Goal: Task Accomplishment & Management: Use online tool/utility

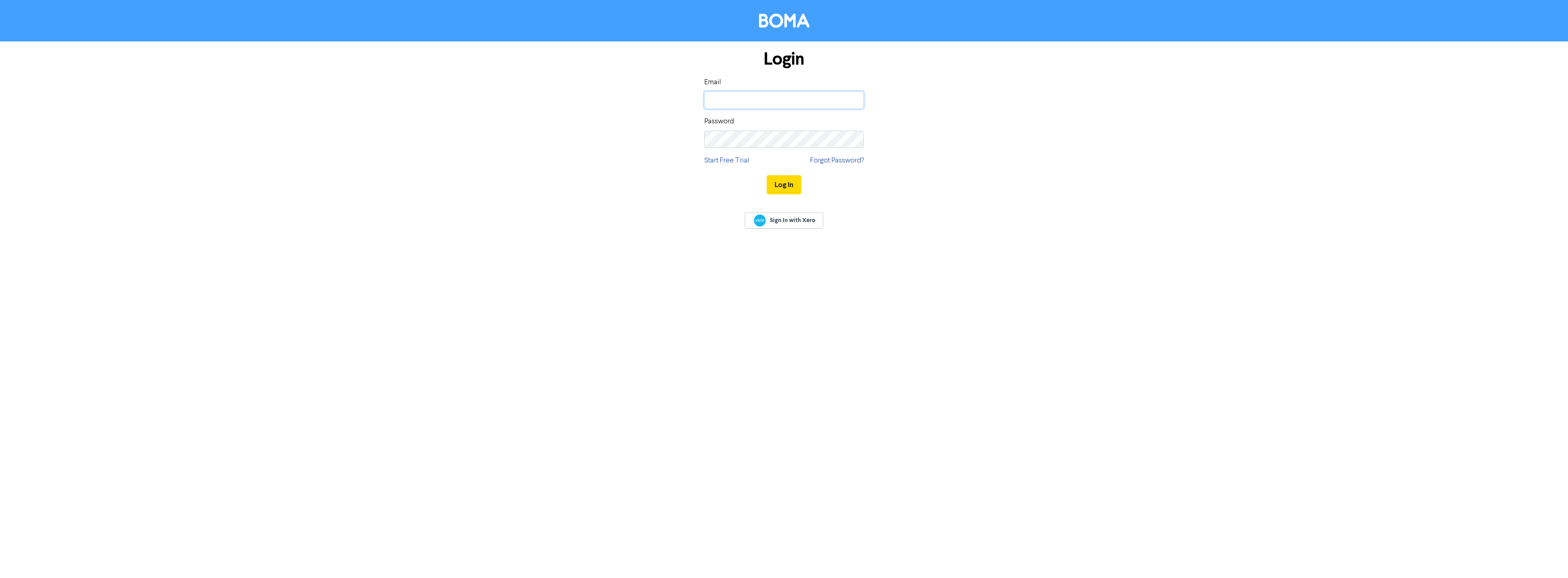
click at [772, 98] on input "email" at bounding box center [784, 100] width 160 height 17
type input "paul@brooksandjeal.co.uk"
click at [767, 175] on button "Log In" at bounding box center [784, 185] width 35 height 19
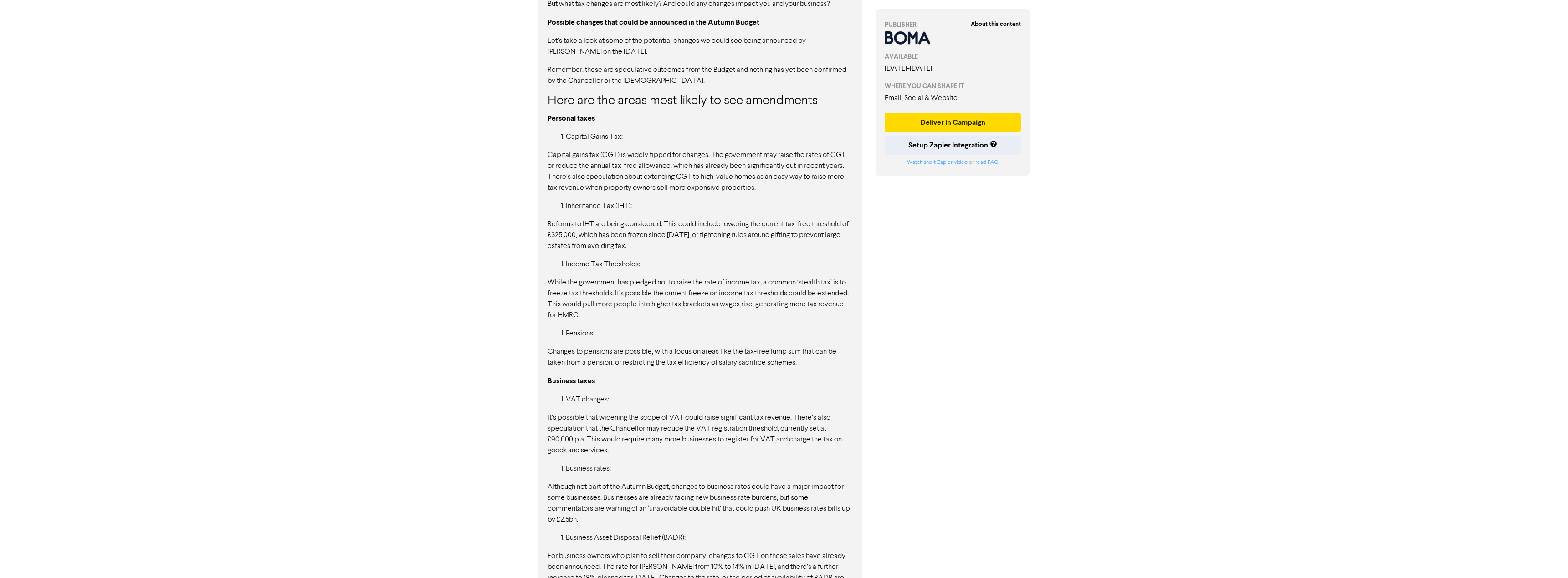
scroll to position [706, 0]
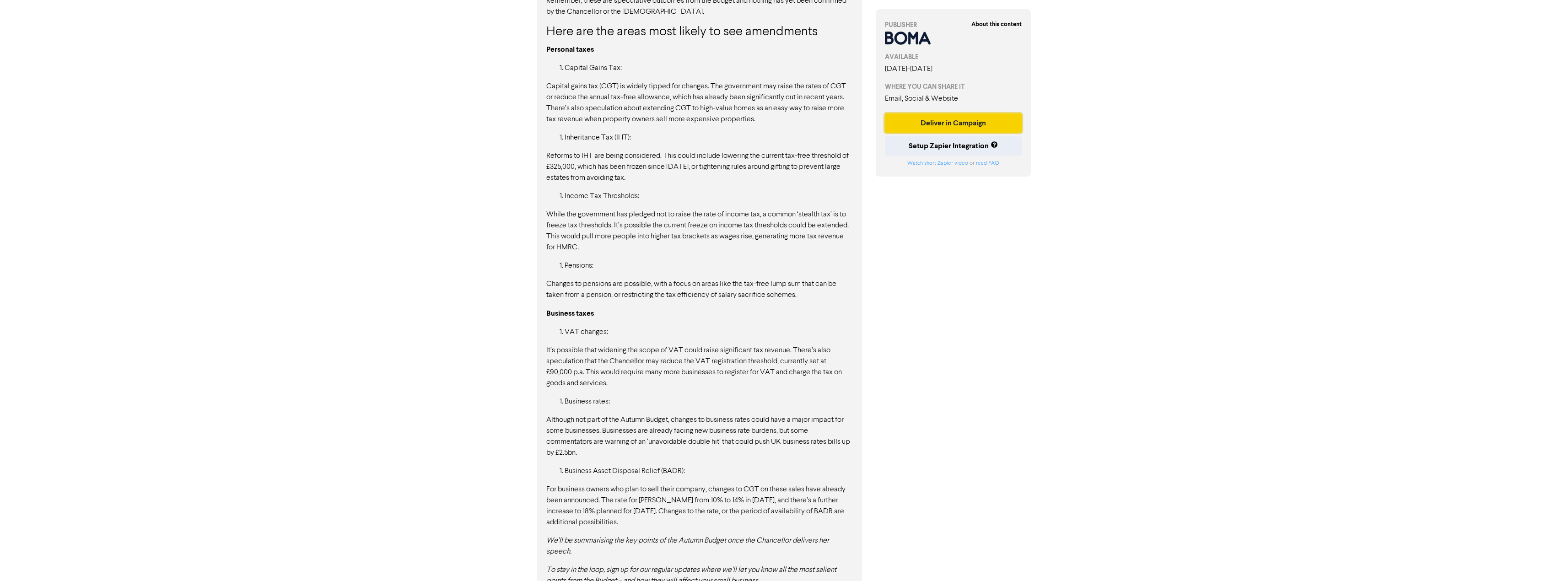
click at [984, 132] on button "Deliver in Campaign" at bounding box center [953, 123] width 137 height 19
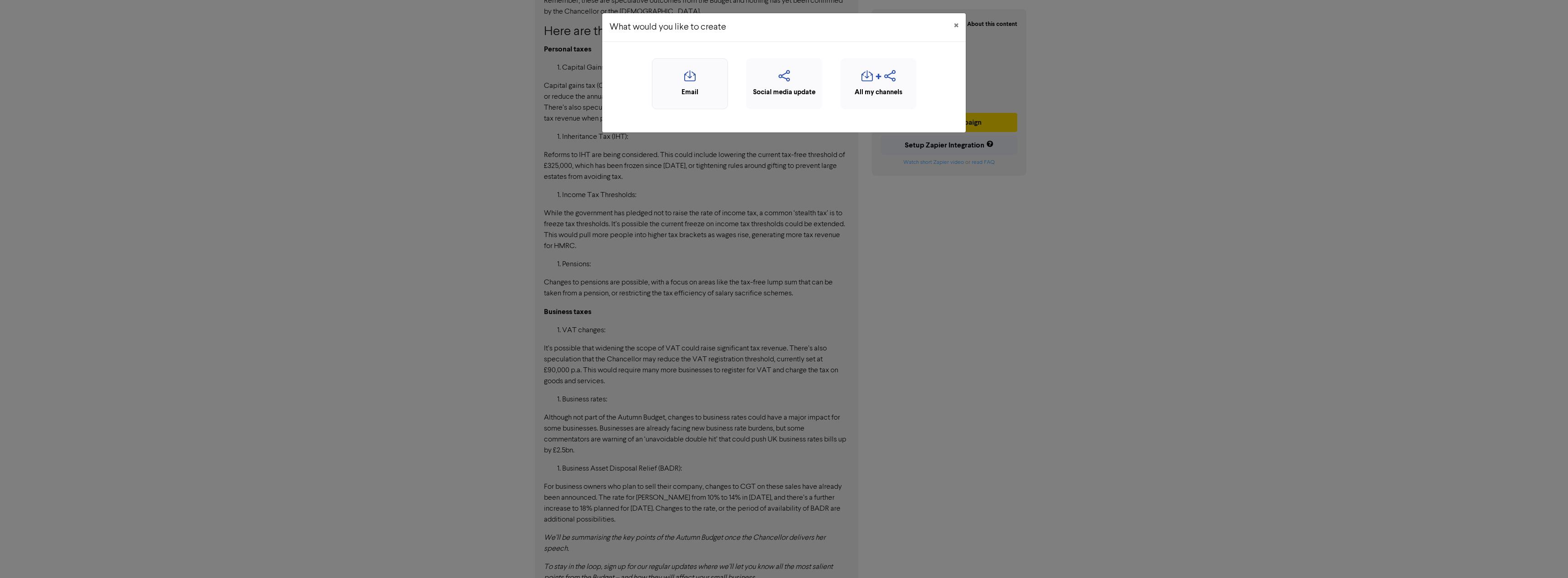
click at [690, 87] on div "Email" at bounding box center [690, 83] width 76 height 51
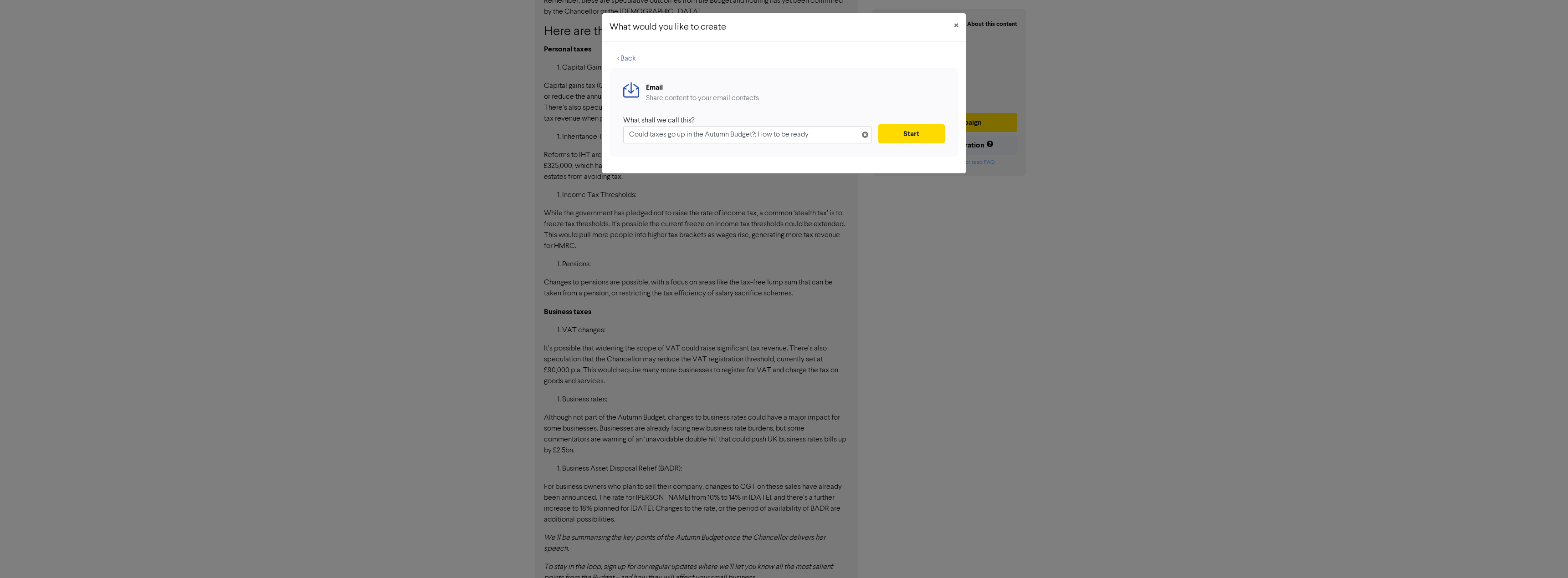
drag, startPoint x: 690, startPoint y: 87, endPoint x: 692, endPoint y: 93, distance: 6.3
click at [691, 88] on div "Email" at bounding box center [702, 87] width 113 height 11
click at [628, 60] on button "< Back" at bounding box center [627, 59] width 34 height 19
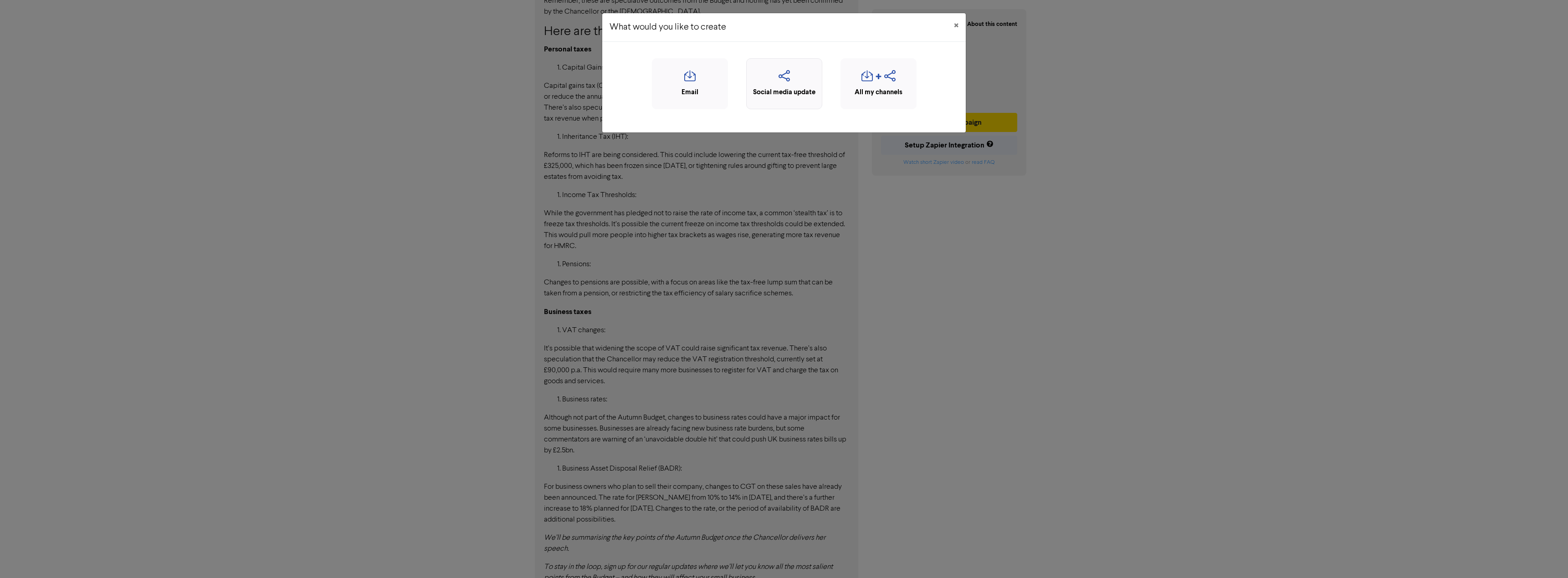
click at [781, 89] on div "Social media update" at bounding box center [784, 92] width 66 height 10
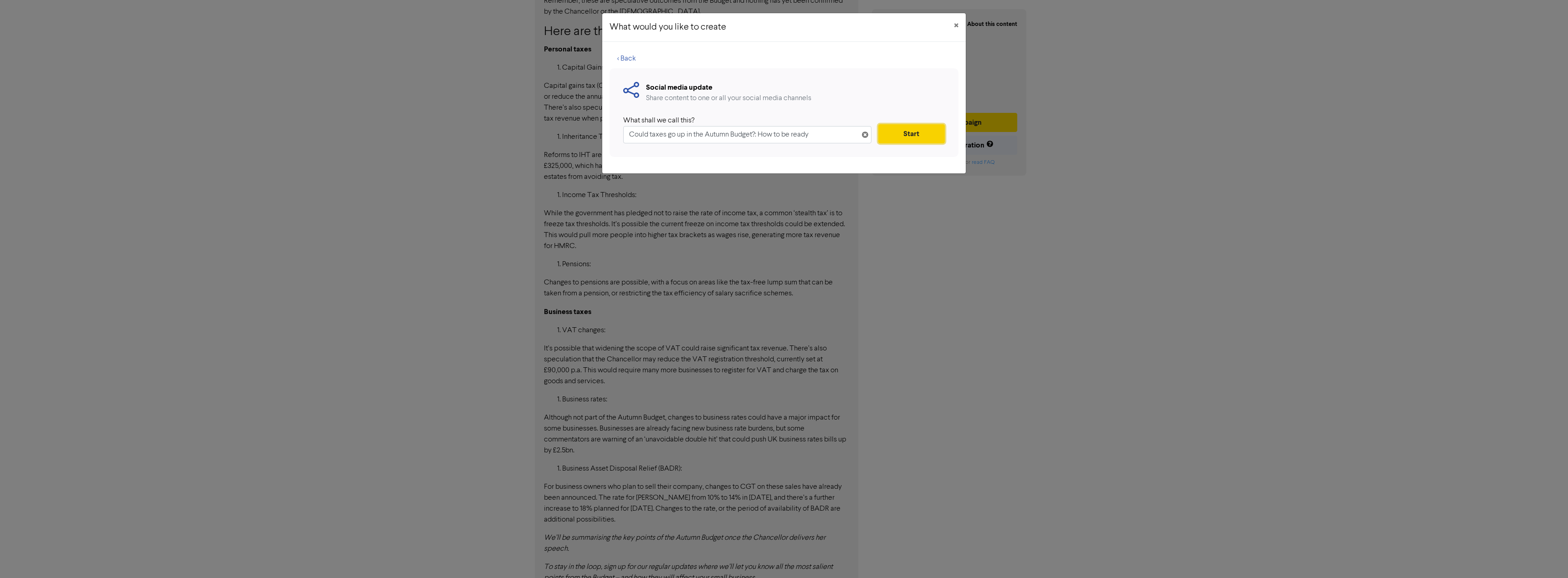
click at [919, 136] on button "Start" at bounding box center [911, 134] width 66 height 19
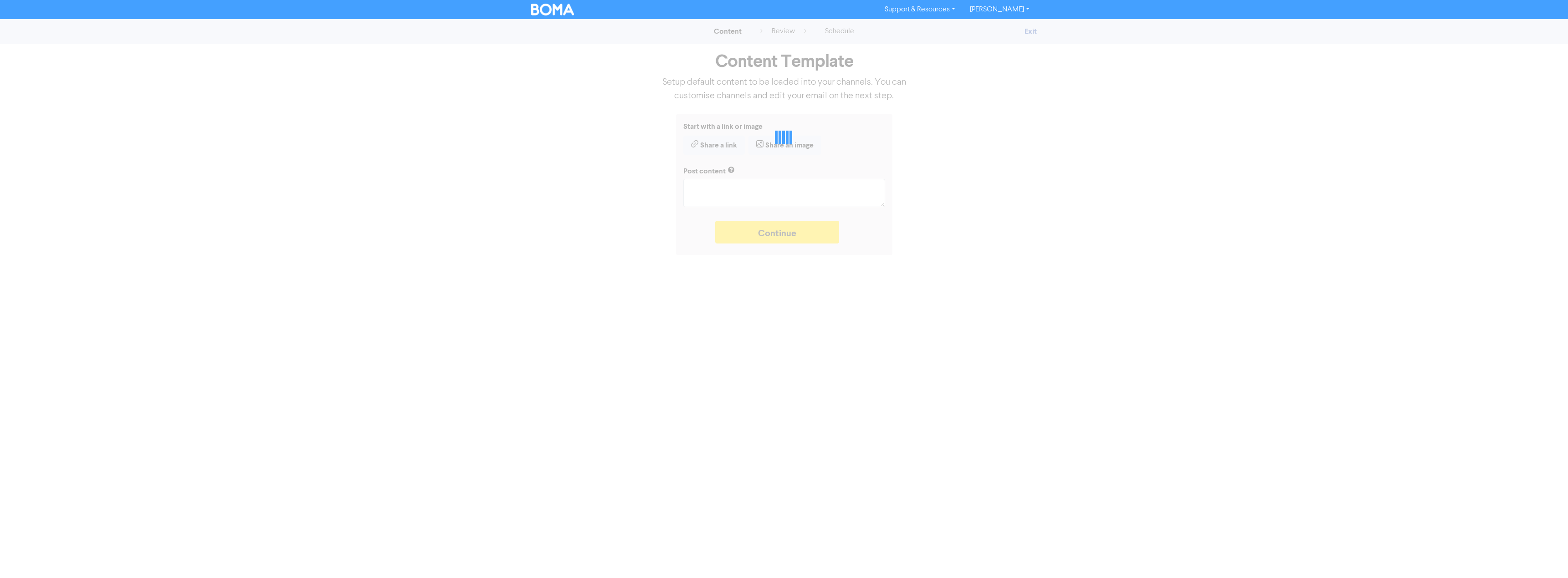
type textarea "x"
type textarea "The Autumn Budget will be delivered by the Chancellor soon. But what personal a…"
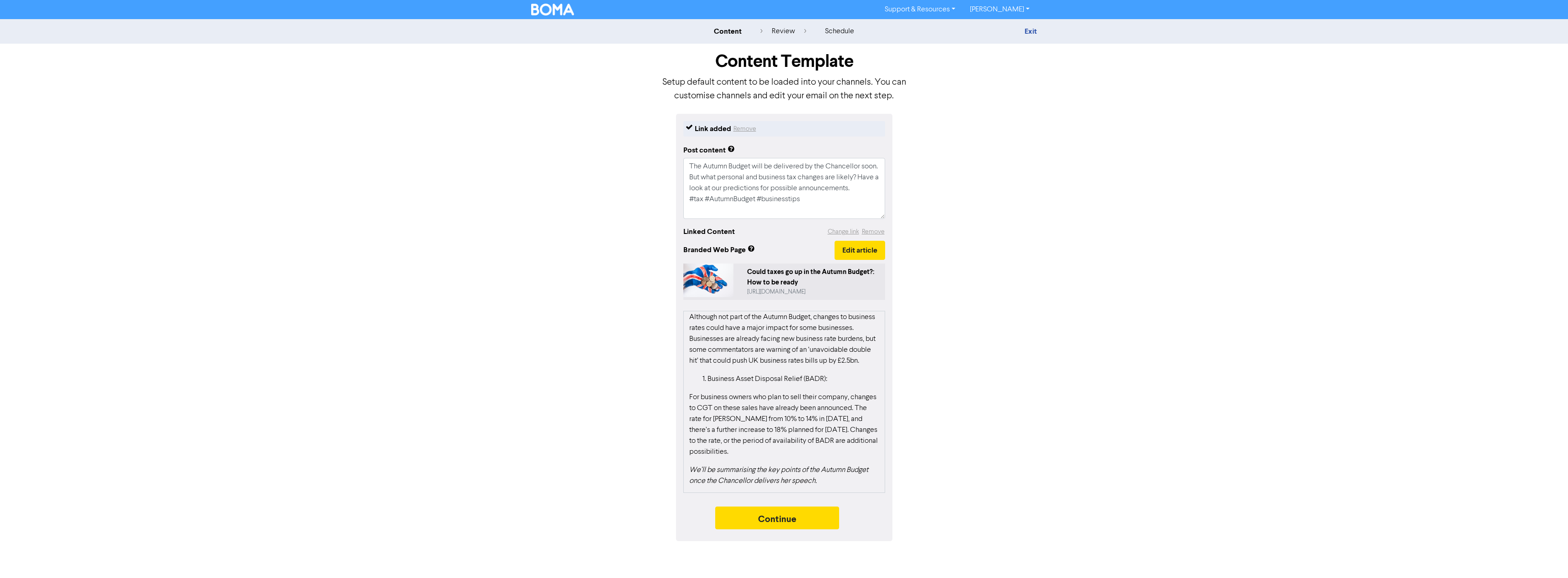
scroll to position [851, 0]
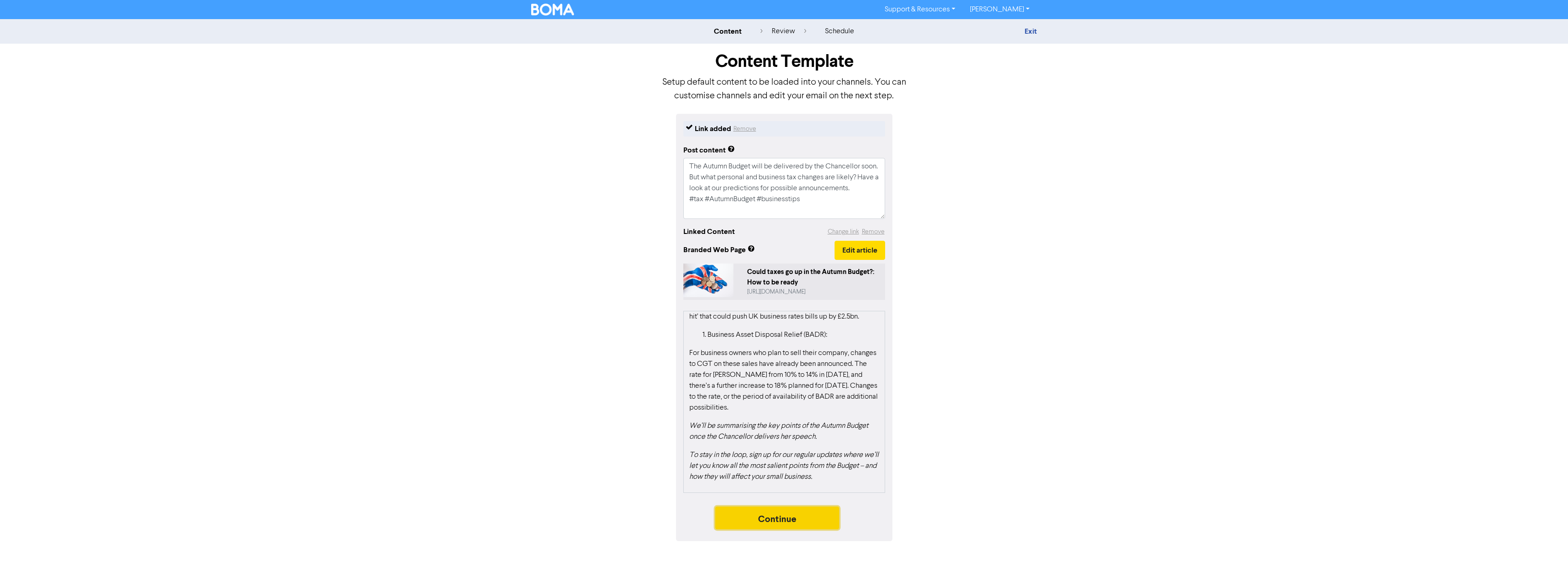
click at [776, 522] on button "Continue" at bounding box center [776, 518] width 124 height 23
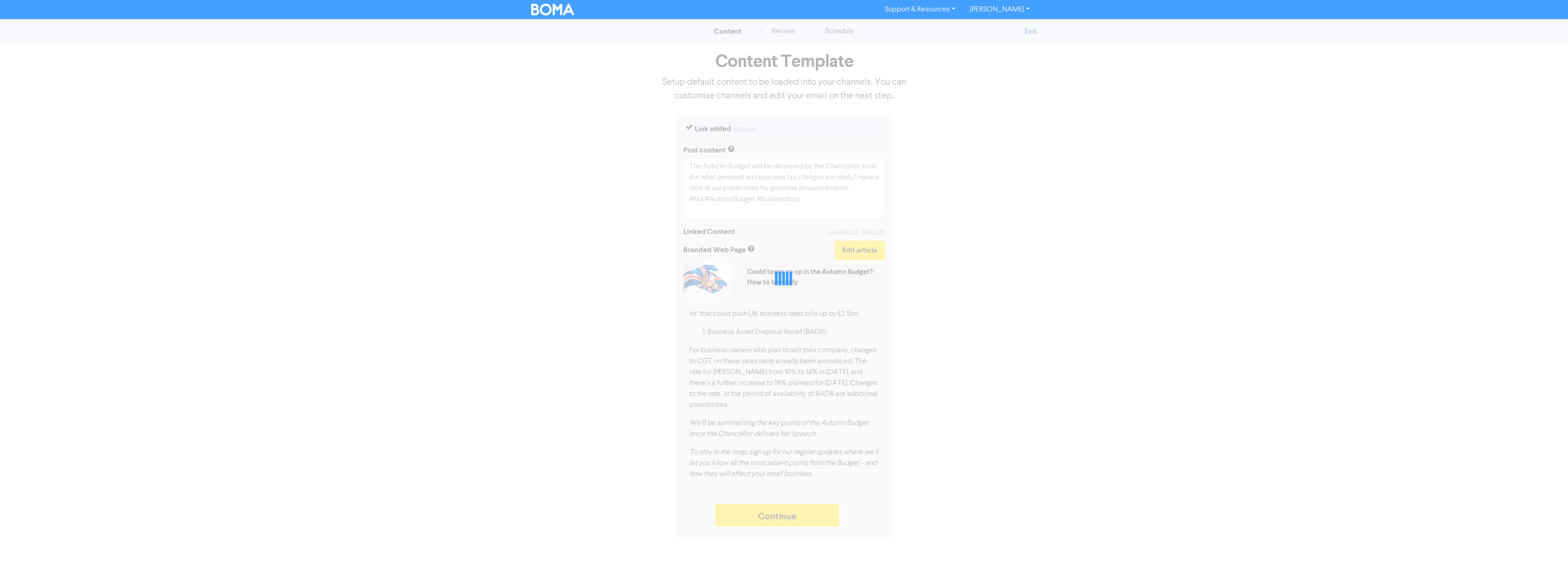
type textarea "x"
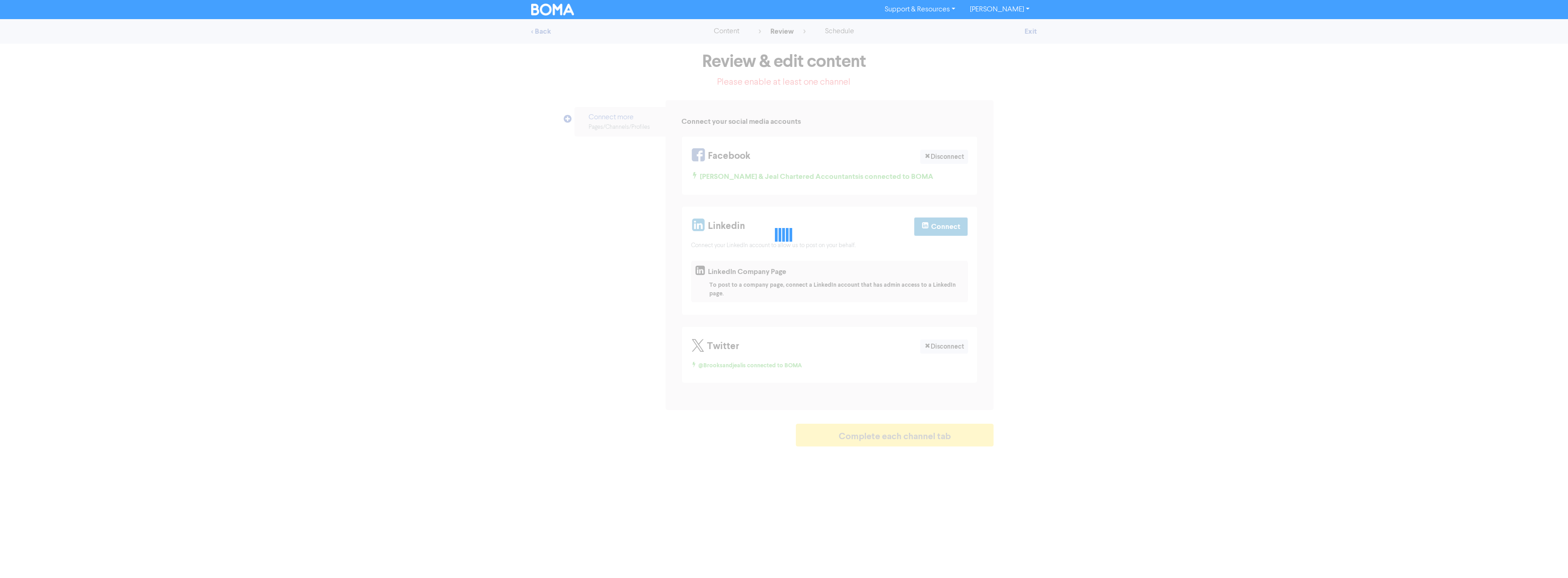
select select "LEARN_MORE"
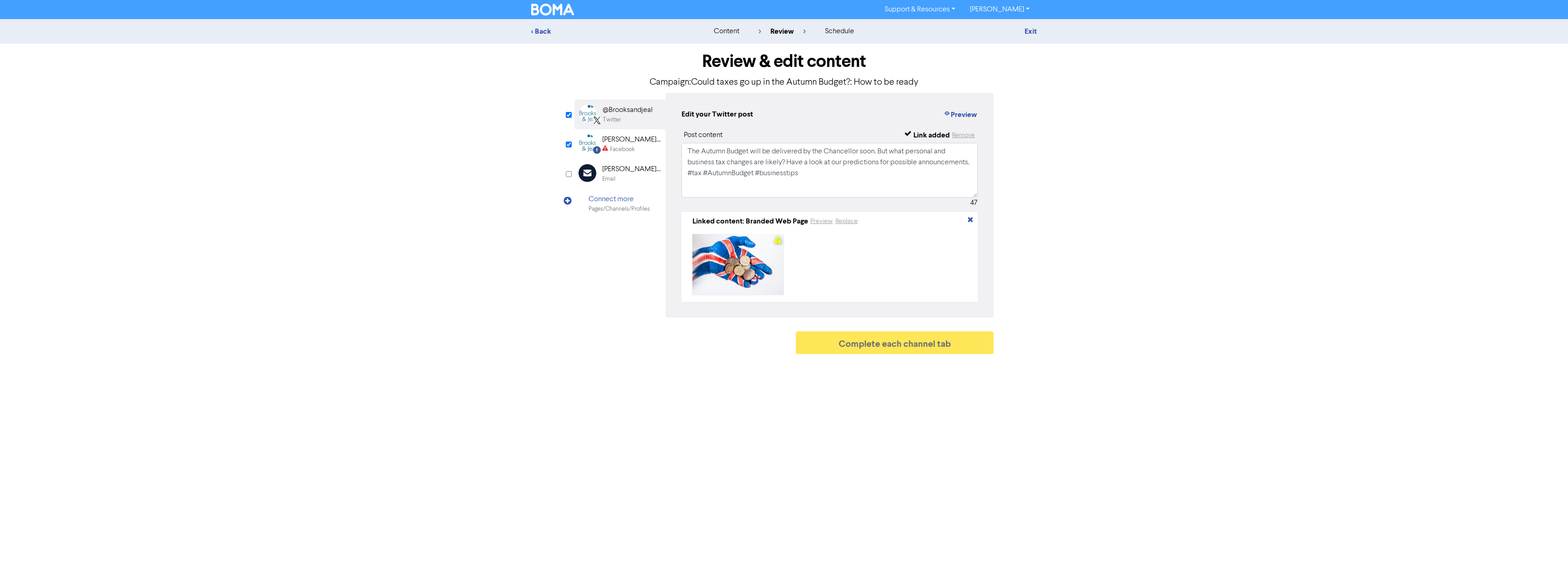
click at [626, 149] on div "Facebook" at bounding box center [622, 149] width 25 height 9
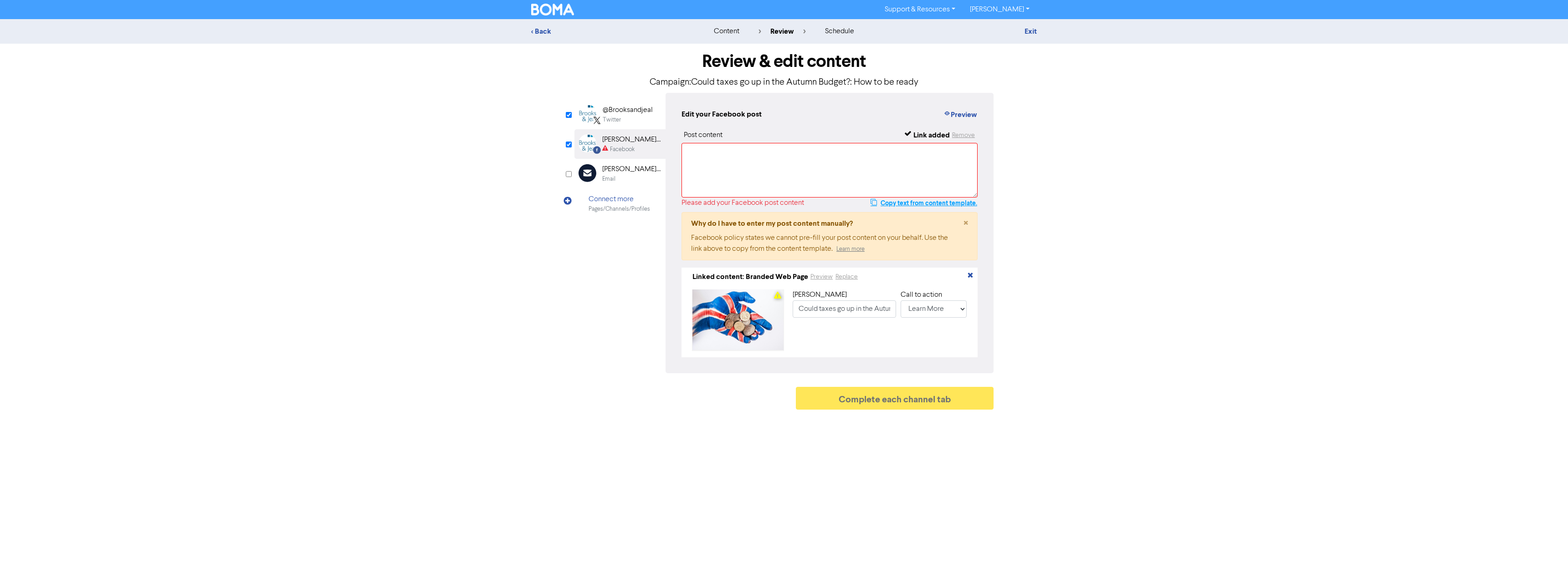
click at [923, 203] on button "Copy text from content template." at bounding box center [923, 203] width 107 height 11
click at [724, 156] on textarea at bounding box center [830, 170] width 296 height 55
paste textarea "The Autumn Budget will be delivered by the Chancellor soon. But what personal a…"
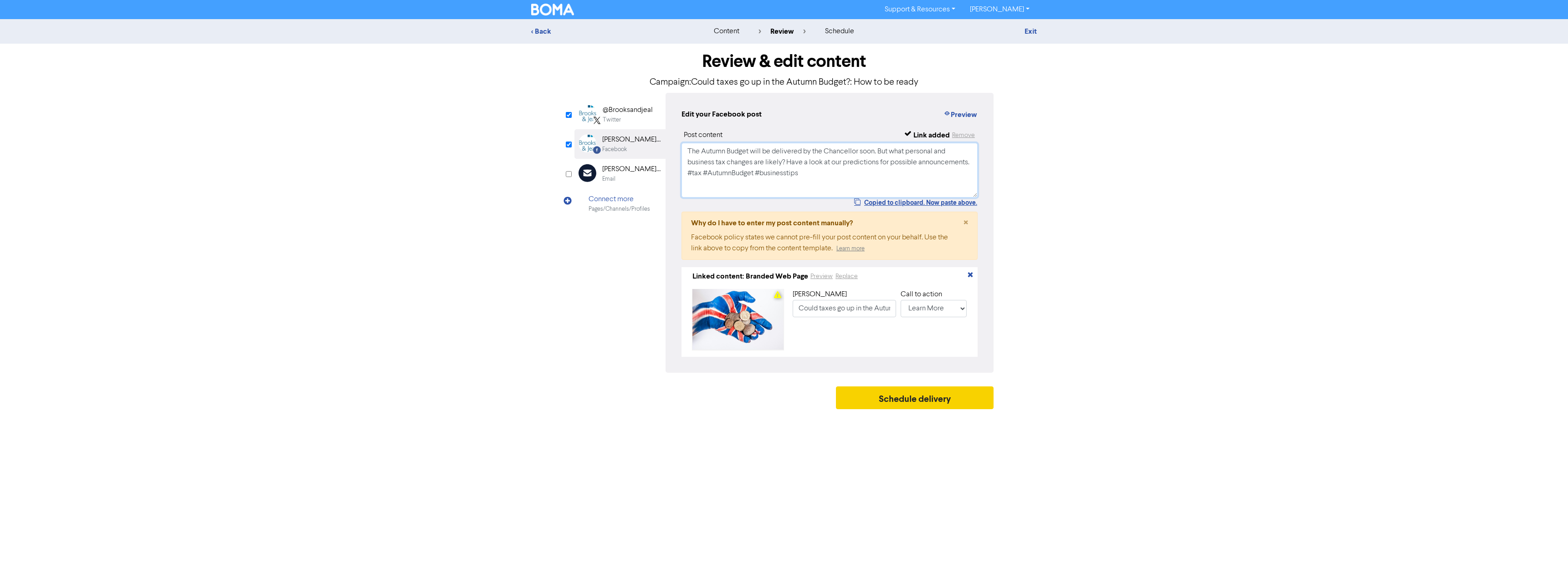
type textarea "The Autumn Budget will be delivered by the Chancellor soon. But what personal a…"
click at [916, 407] on button "Schedule delivery" at bounding box center [914, 397] width 158 height 23
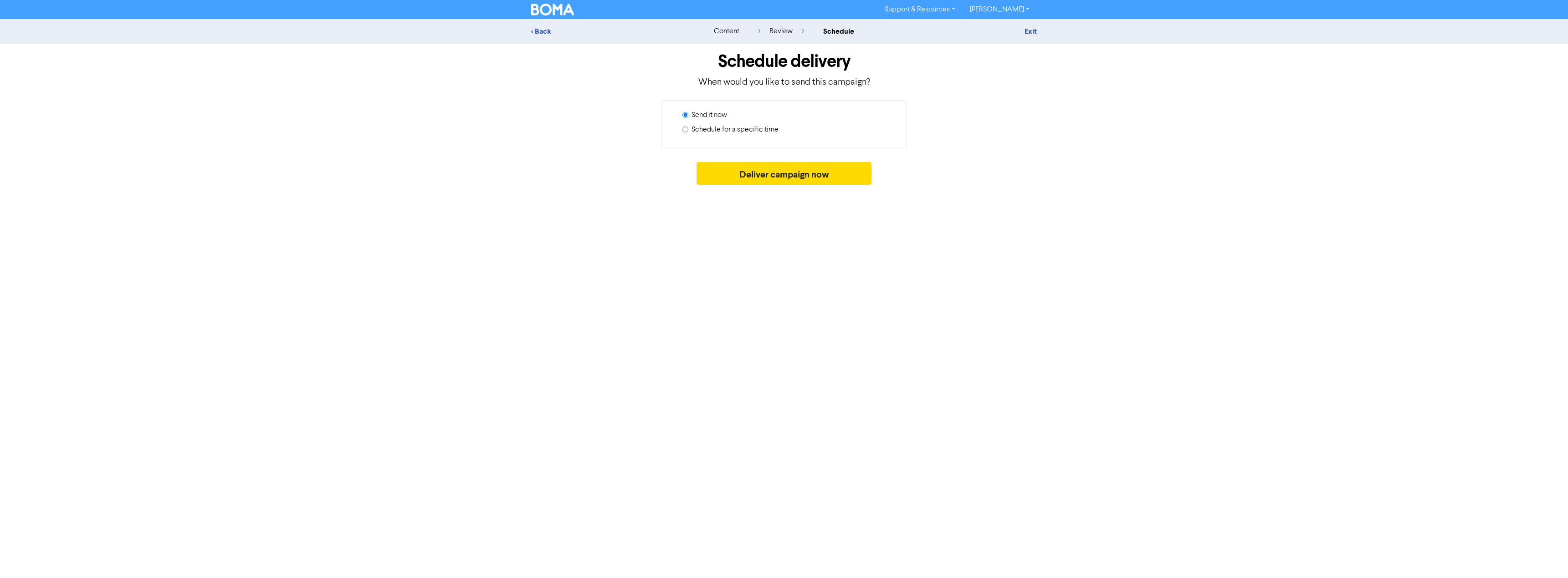
click at [712, 132] on label "Schedule for a specific time" at bounding box center [735, 130] width 87 height 11
click at [688, 132] on input "Schedule for a specific time" at bounding box center [685, 129] width 6 height 6
radio input "true"
radio input "false"
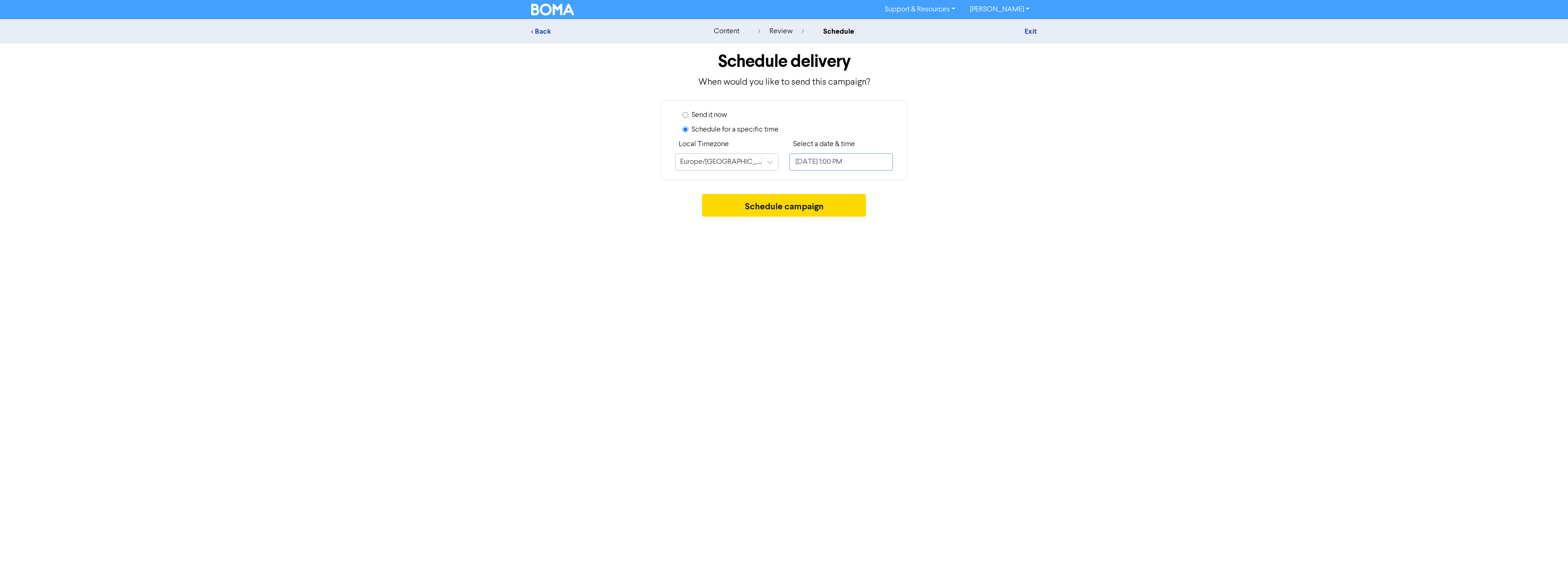
click at [825, 167] on input "September 9, 2025 1:00 PM" at bounding box center [841, 162] width 103 height 17
select select "8"
click at [841, 240] on div "10" at bounding box center [845, 239] width 12 height 12
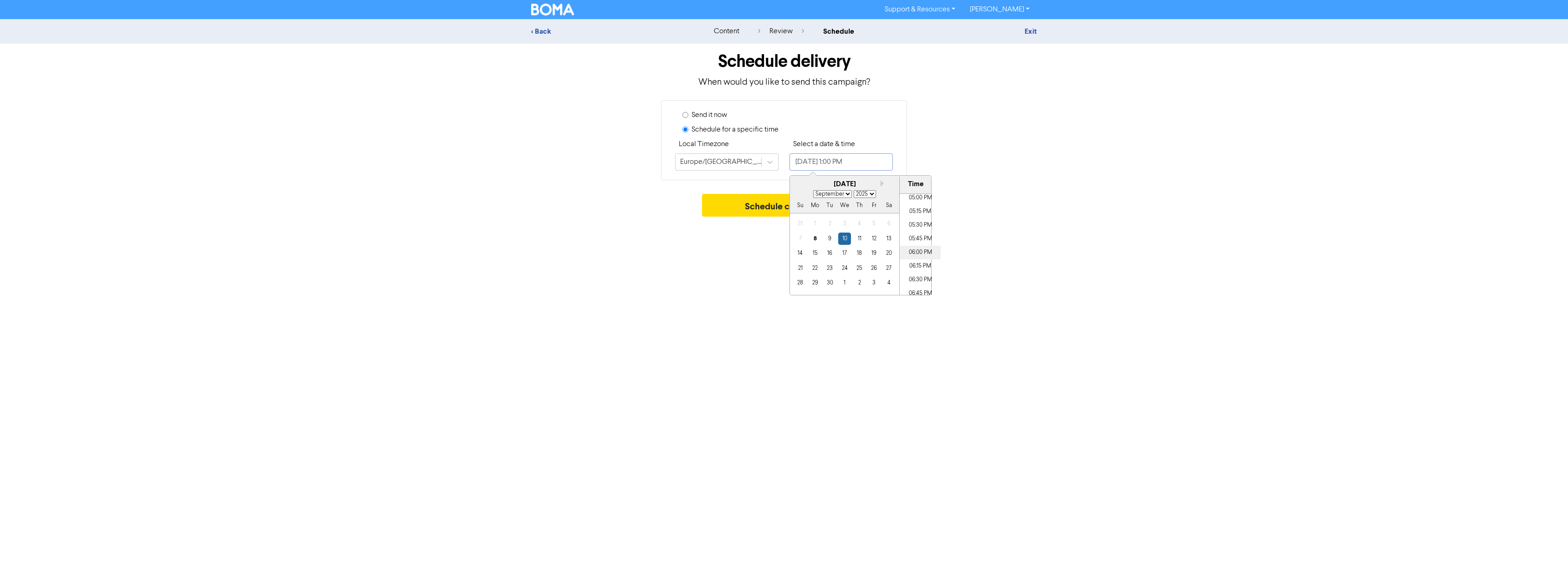
click at [920, 248] on li "06:00 PM" at bounding box center [921, 252] width 41 height 14
type input "September 10, 2025 6:00 PM"
click at [748, 209] on button "Schedule campaign" at bounding box center [784, 205] width 165 height 23
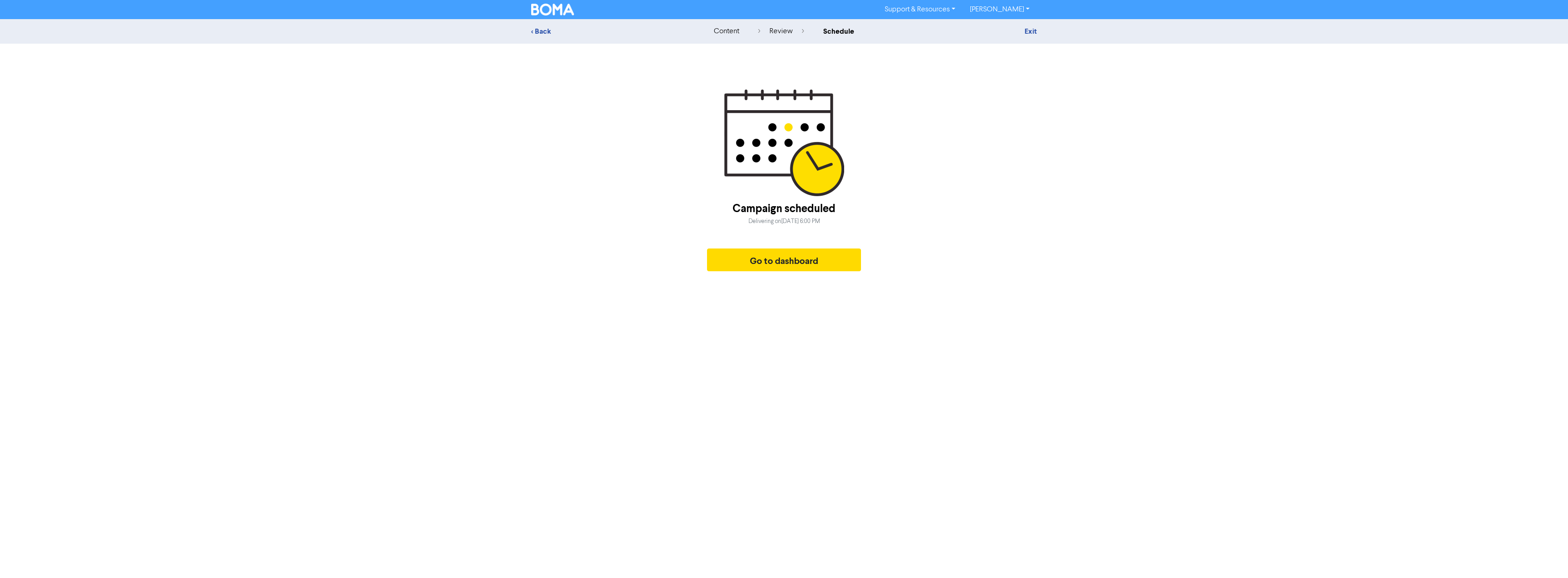
click at [550, 8] on img at bounding box center [552, 9] width 43 height 12
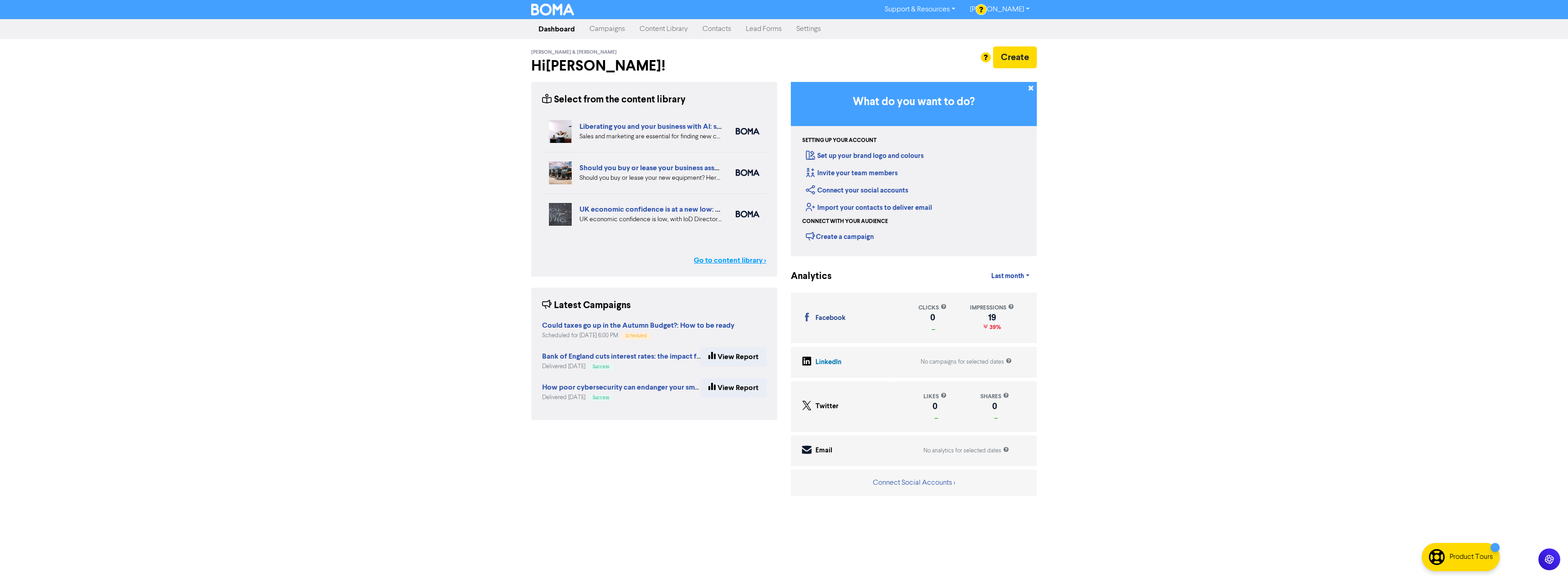
click at [718, 265] on link "Go to content library >" at bounding box center [730, 261] width 72 height 11
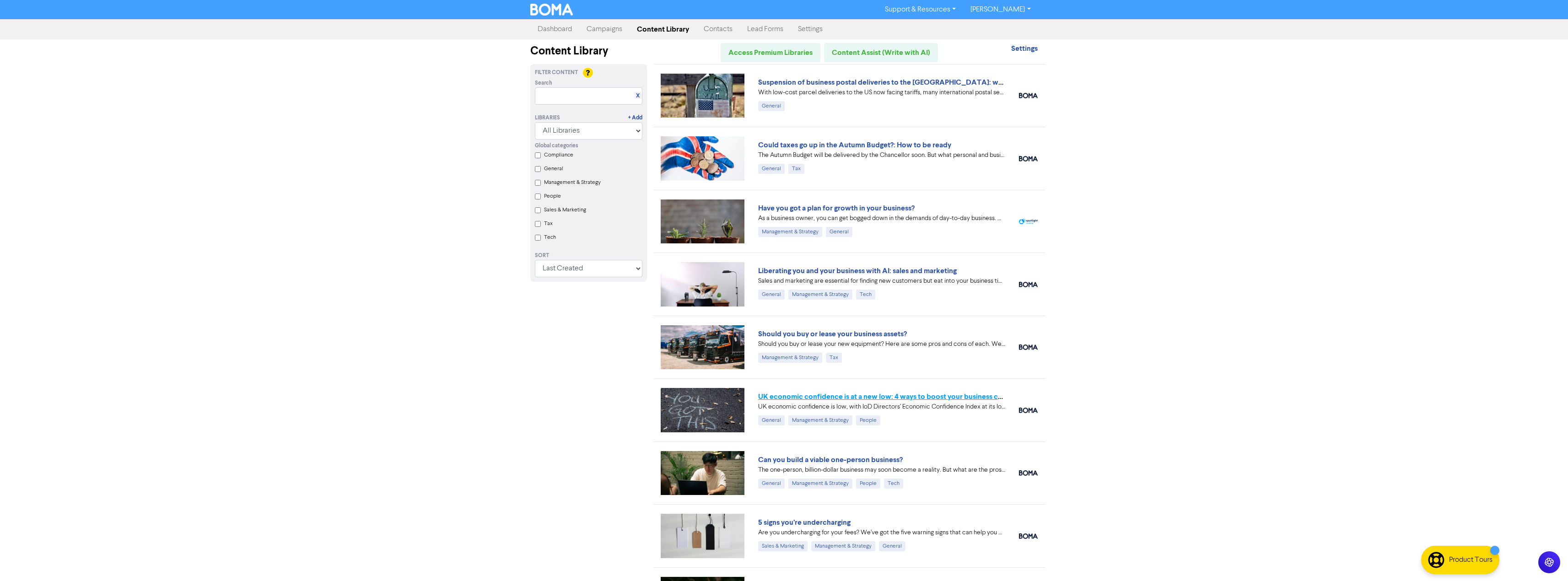
click at [845, 399] on link "UK economic confidence is at a new low: 4 ways to boost your business confidence" at bounding box center [896, 396] width 274 height 9
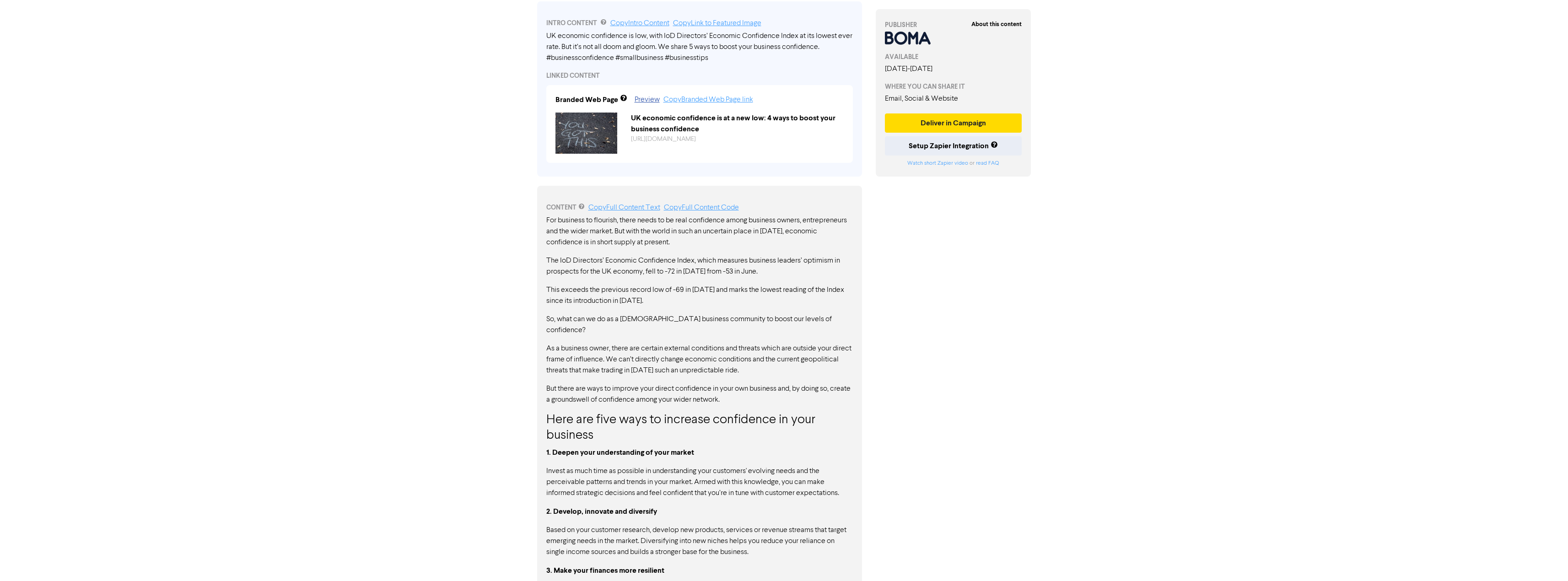
scroll to position [40, 0]
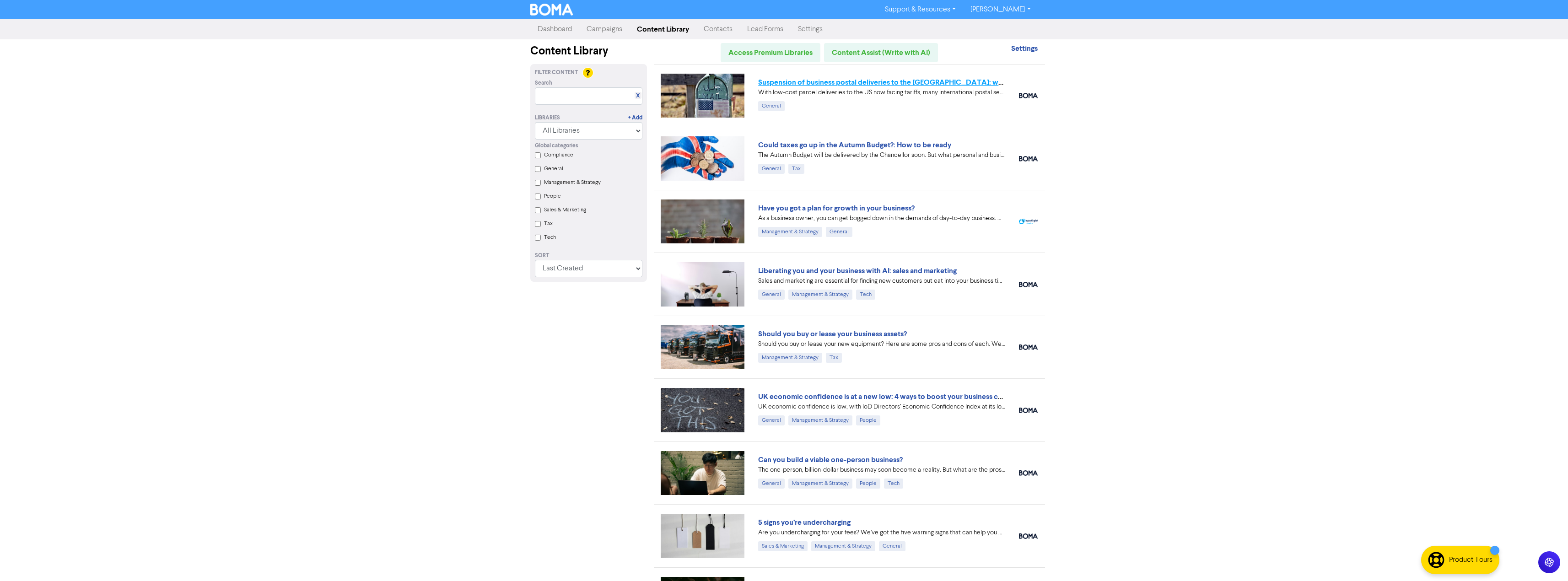
click at [816, 83] on link "Suspension of business postal deliveries to the [GEOGRAPHIC_DATA]: what options…" at bounding box center [920, 82] width 322 height 9
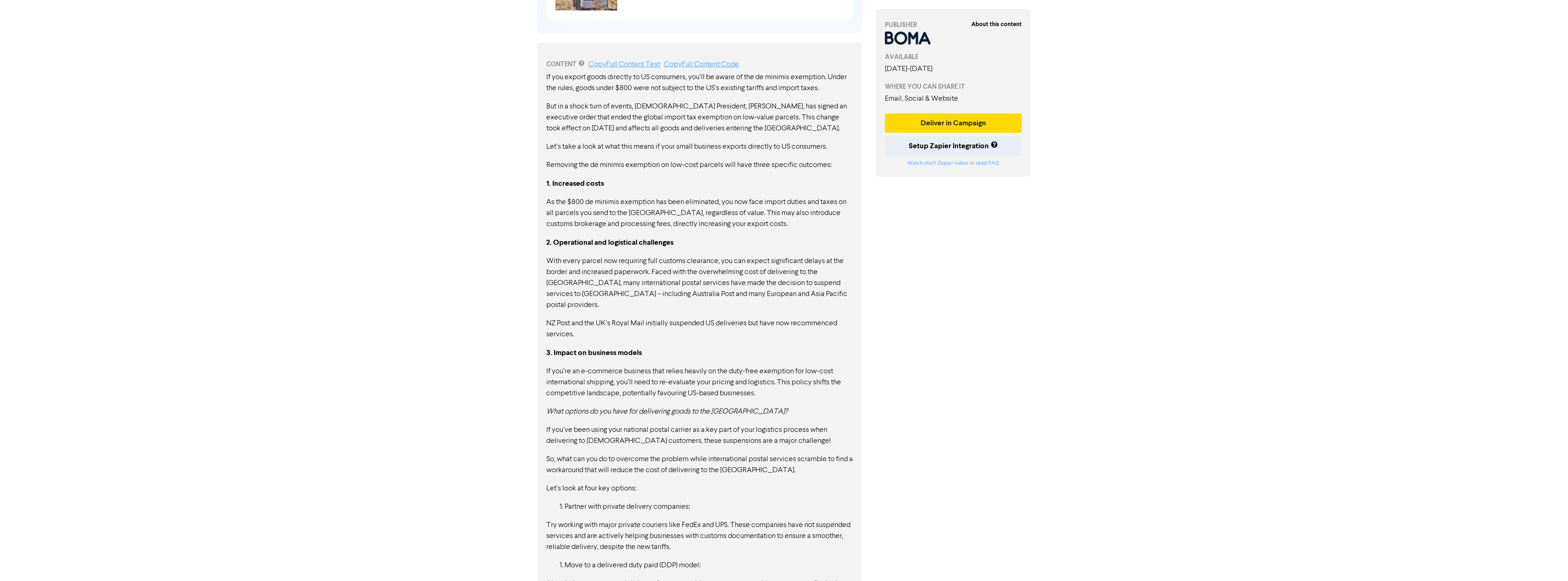
scroll to position [549, 0]
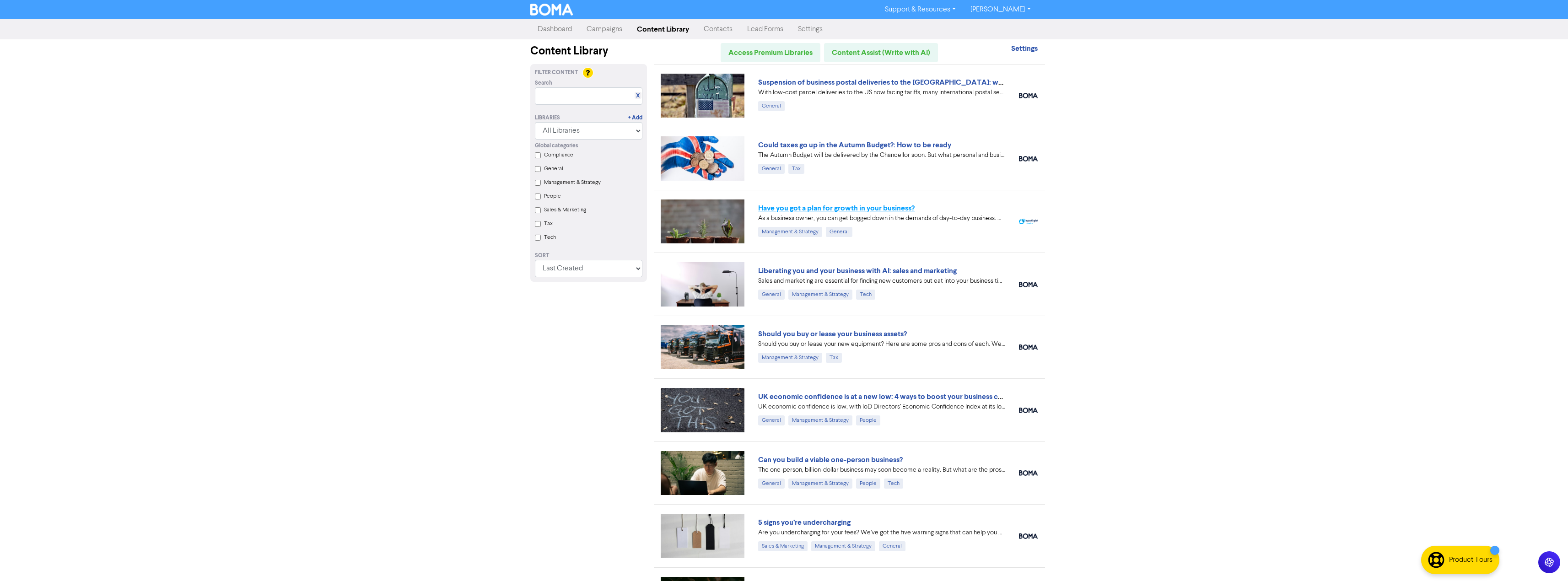
click at [827, 212] on link "Have you got a plan for growth in your business?" at bounding box center [837, 208] width 156 height 9
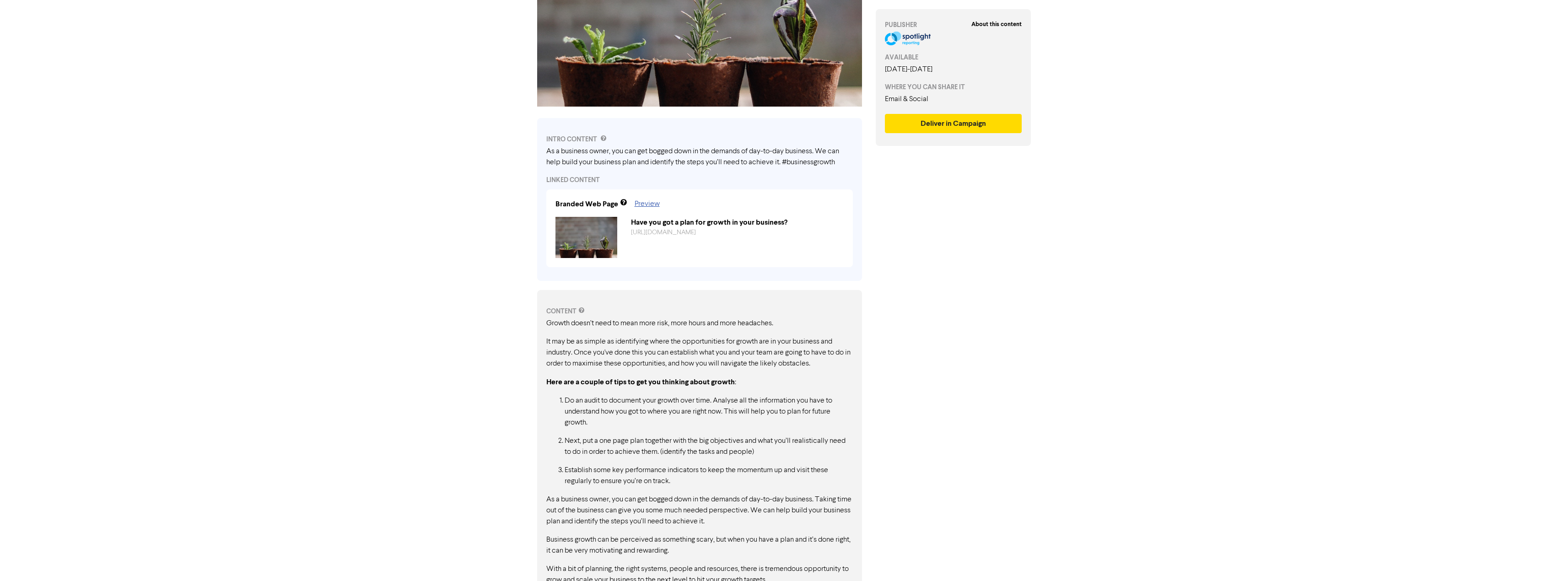
scroll to position [222, 0]
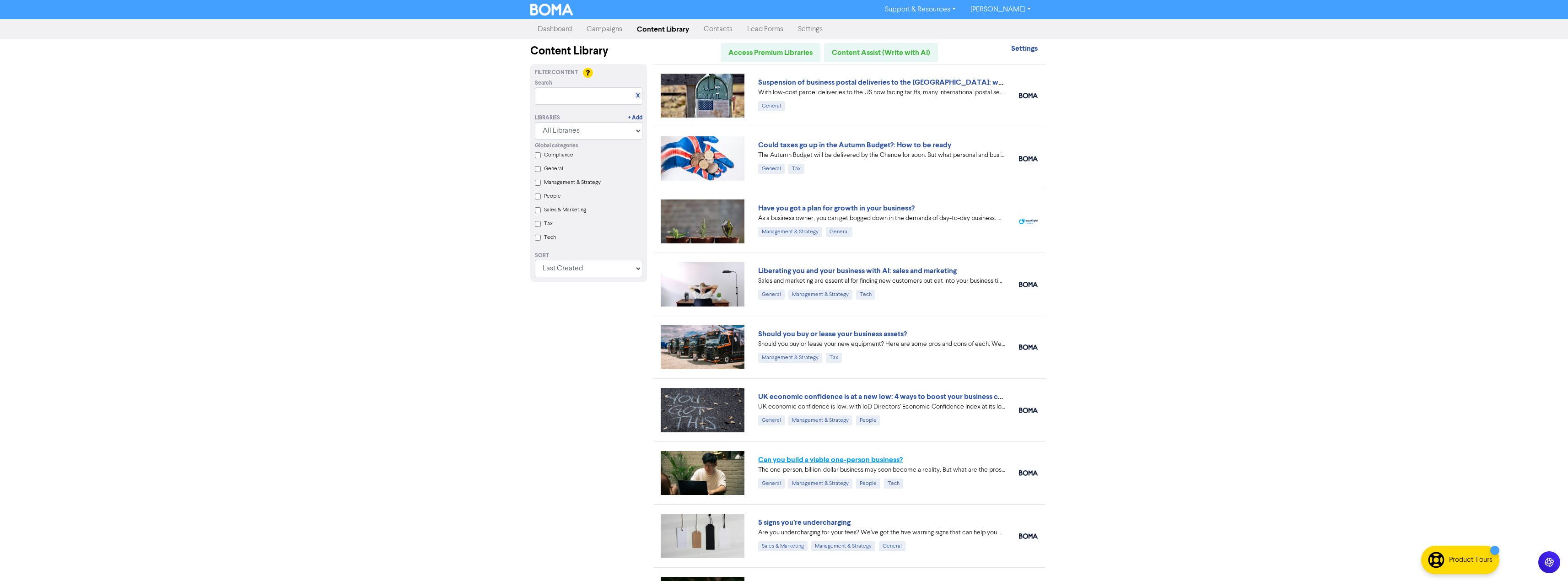
click at [792, 461] on link "Can you build a viable one-person business?" at bounding box center [831, 460] width 145 height 9
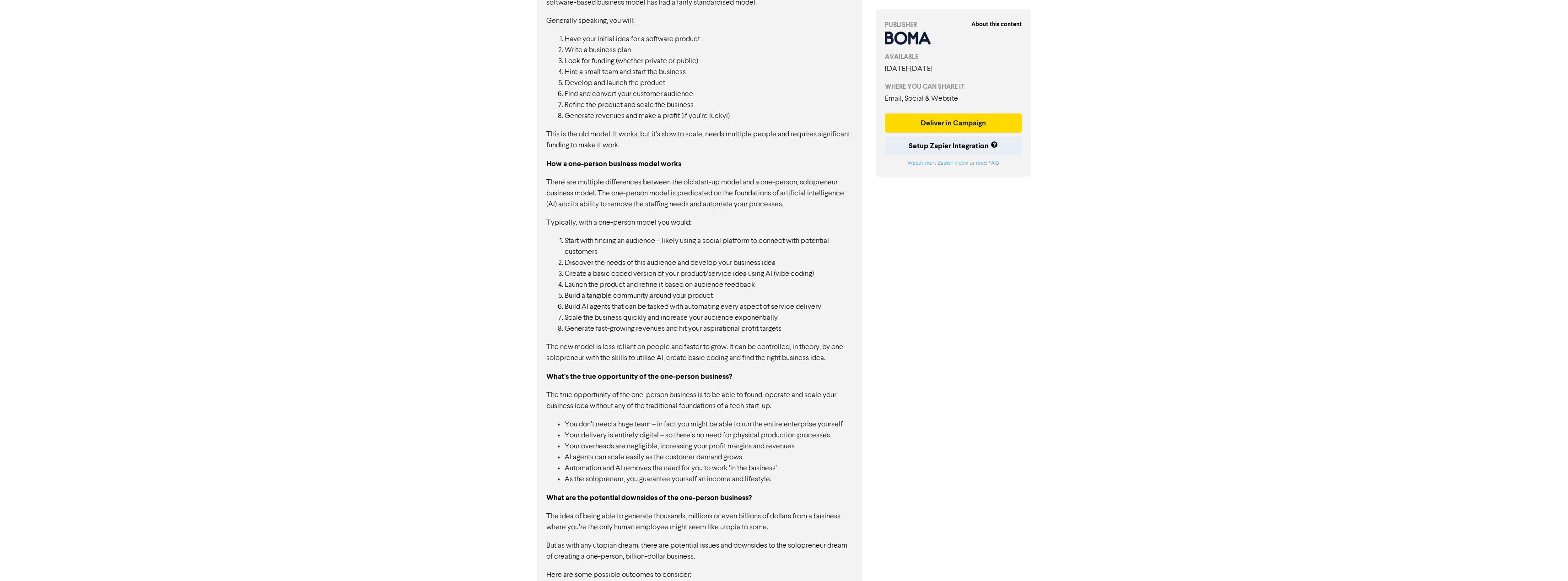
scroll to position [794, 0]
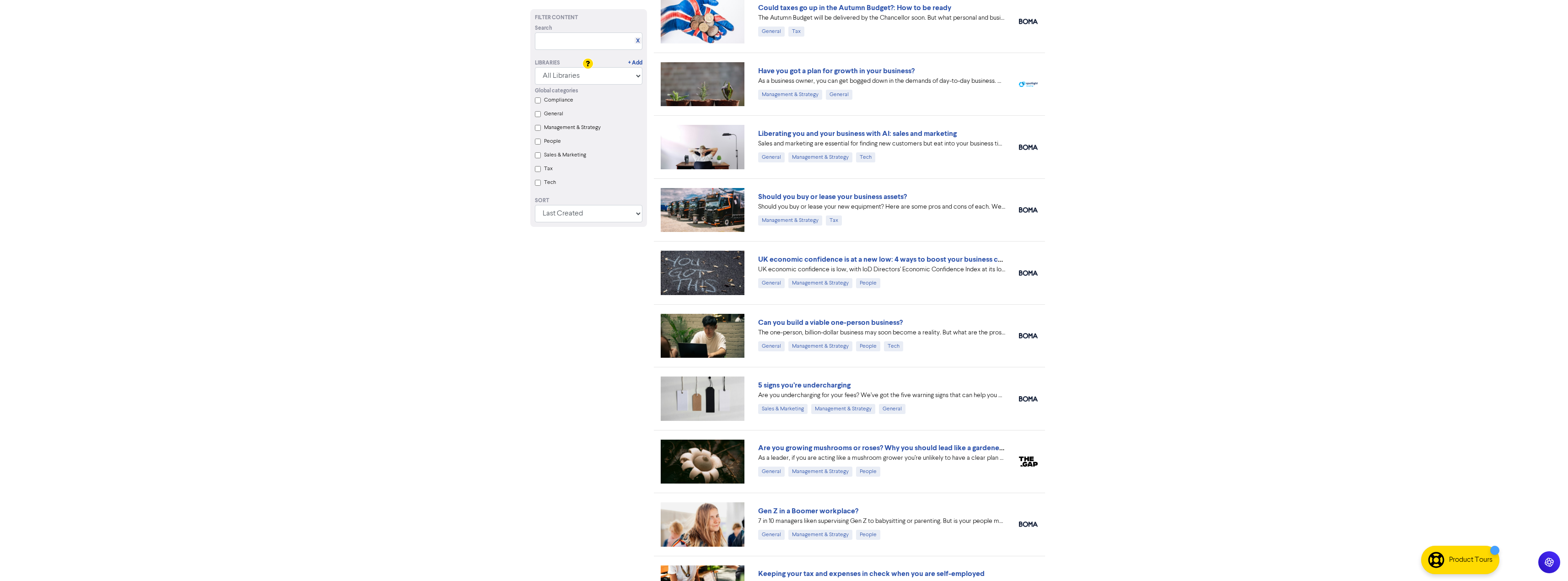
scroll to position [229, 0]
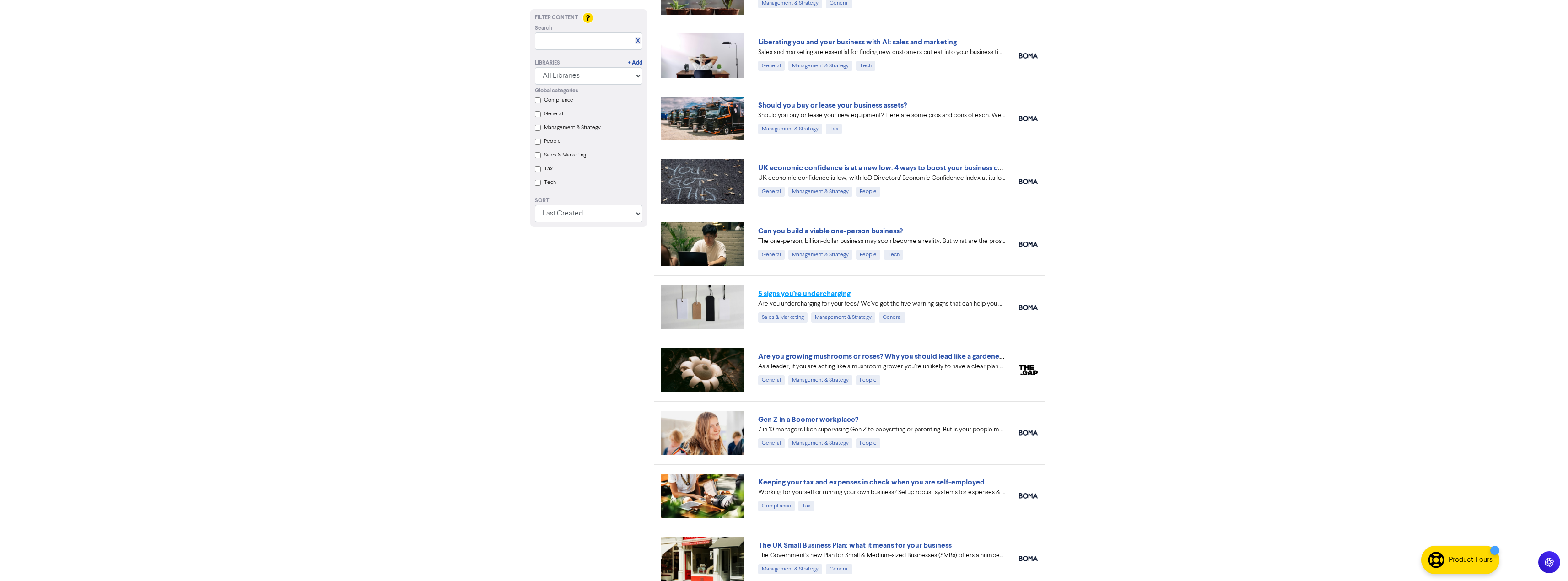
click at [785, 294] on link "5 signs you’re undercharging" at bounding box center [805, 294] width 93 height 9
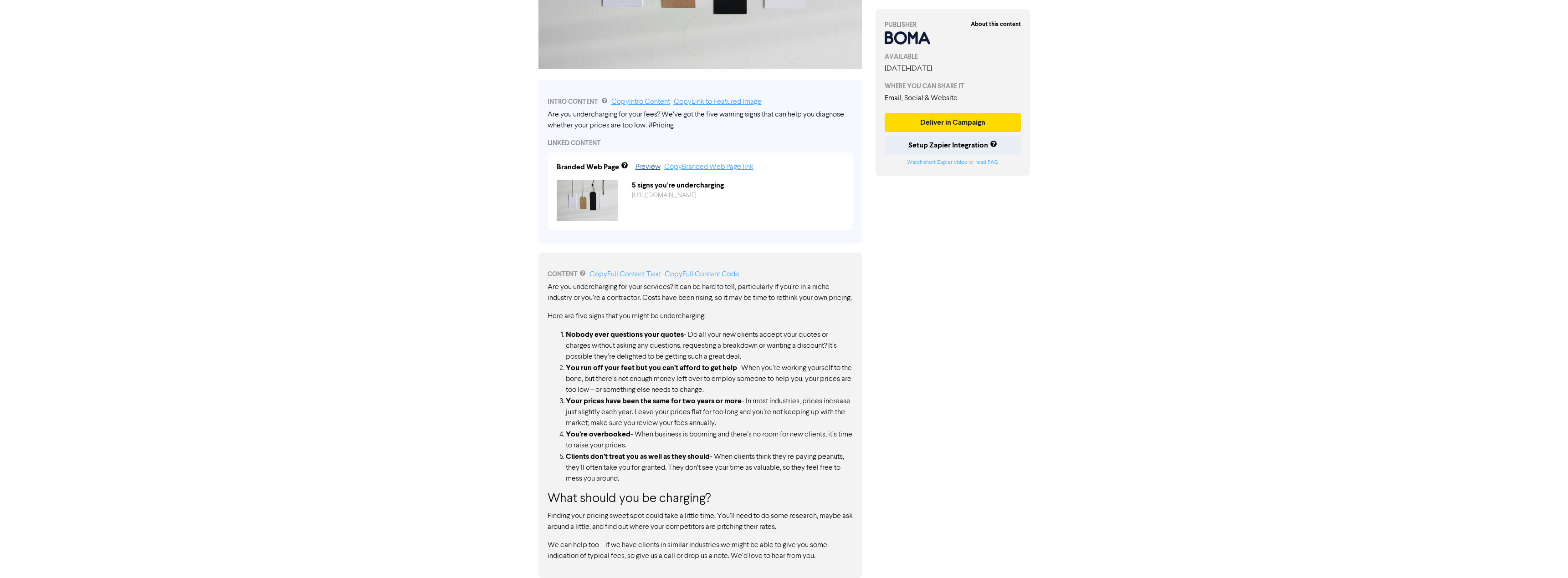
scroll to position [231, 0]
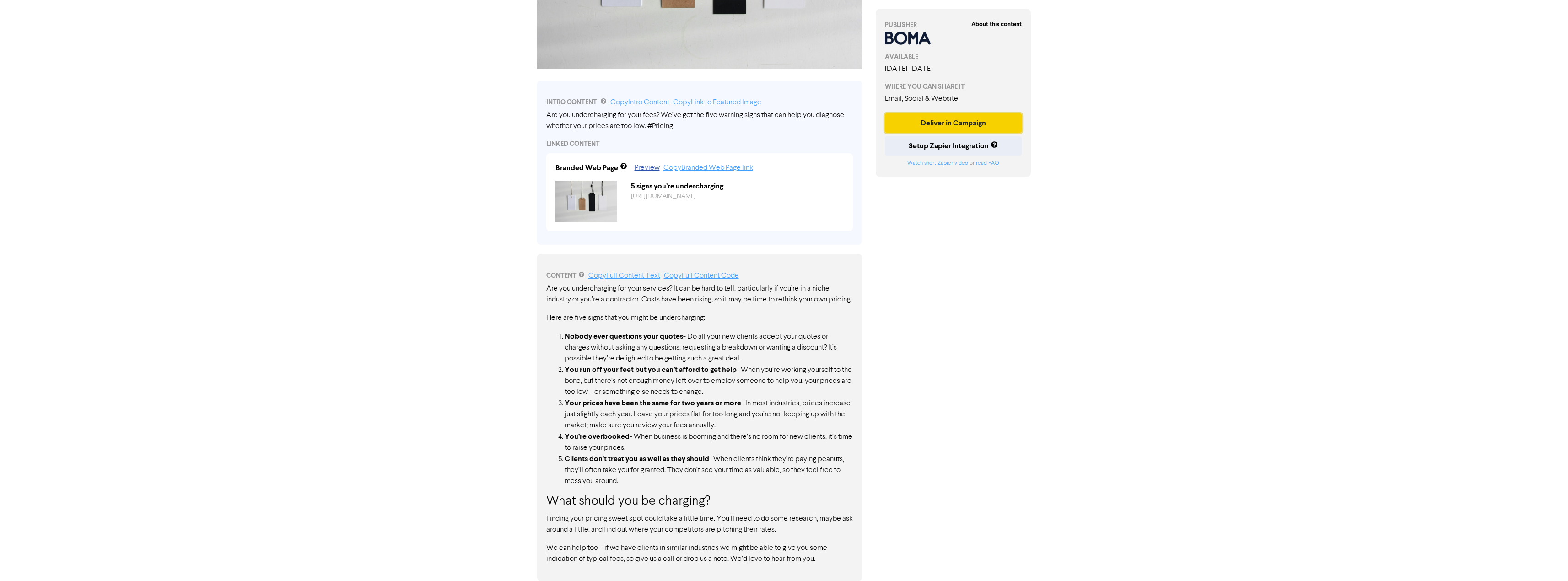
click at [931, 121] on button "Deliver in Campaign" at bounding box center [953, 123] width 137 height 19
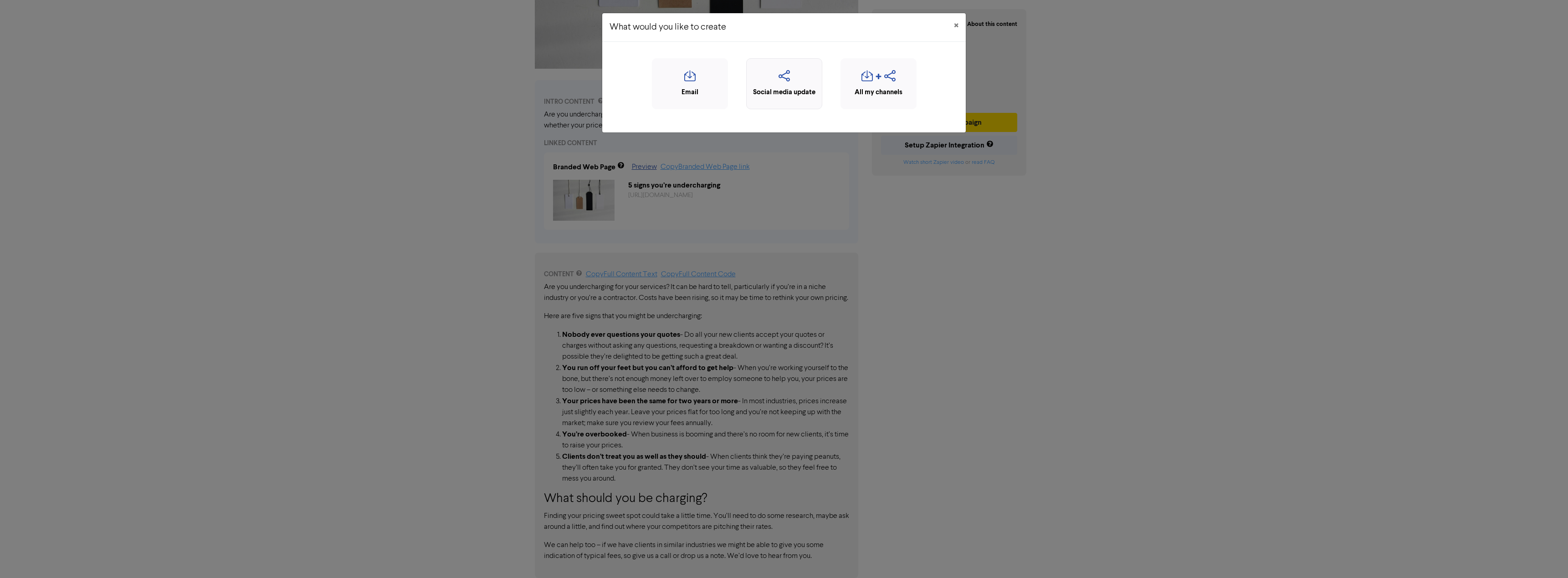
click at [795, 89] on div "Social media update" at bounding box center [784, 92] width 66 height 10
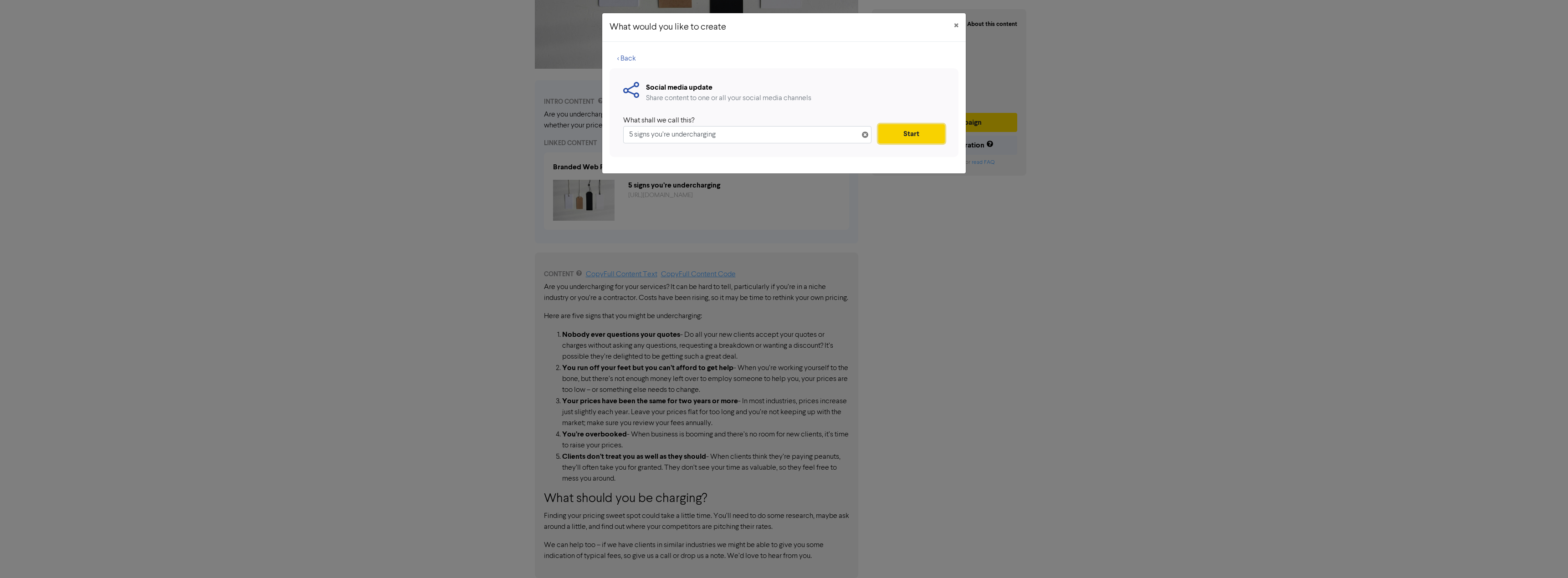
click at [919, 133] on button "Start" at bounding box center [911, 134] width 66 height 19
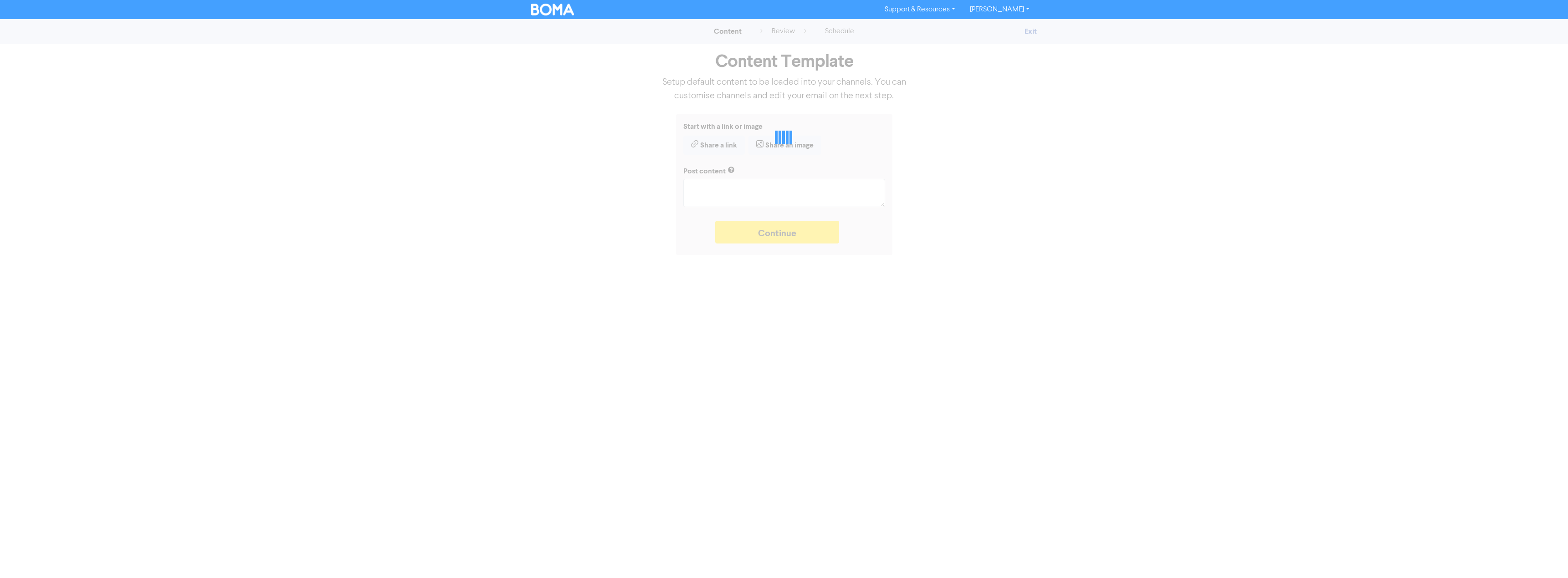
type textarea "x"
type textarea "Are you undercharging for your fees? We’ve got the five warning signs that can …"
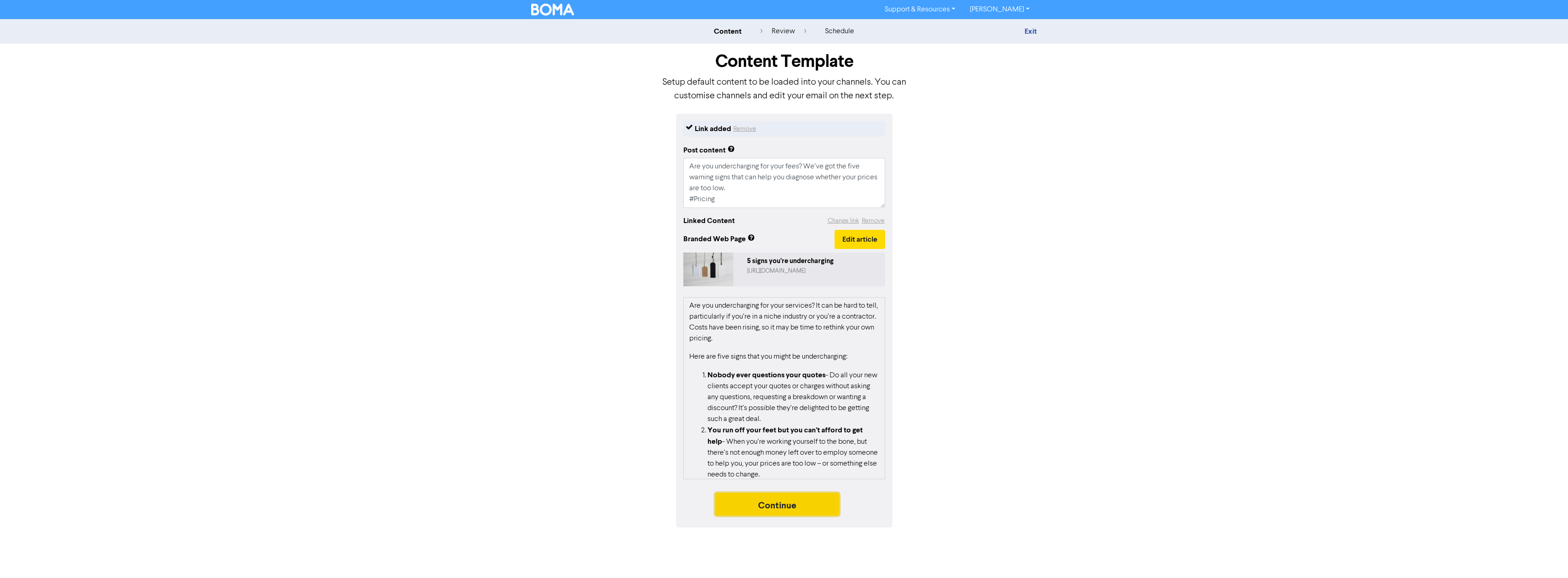
click at [795, 507] on button "Continue" at bounding box center [776, 504] width 124 height 23
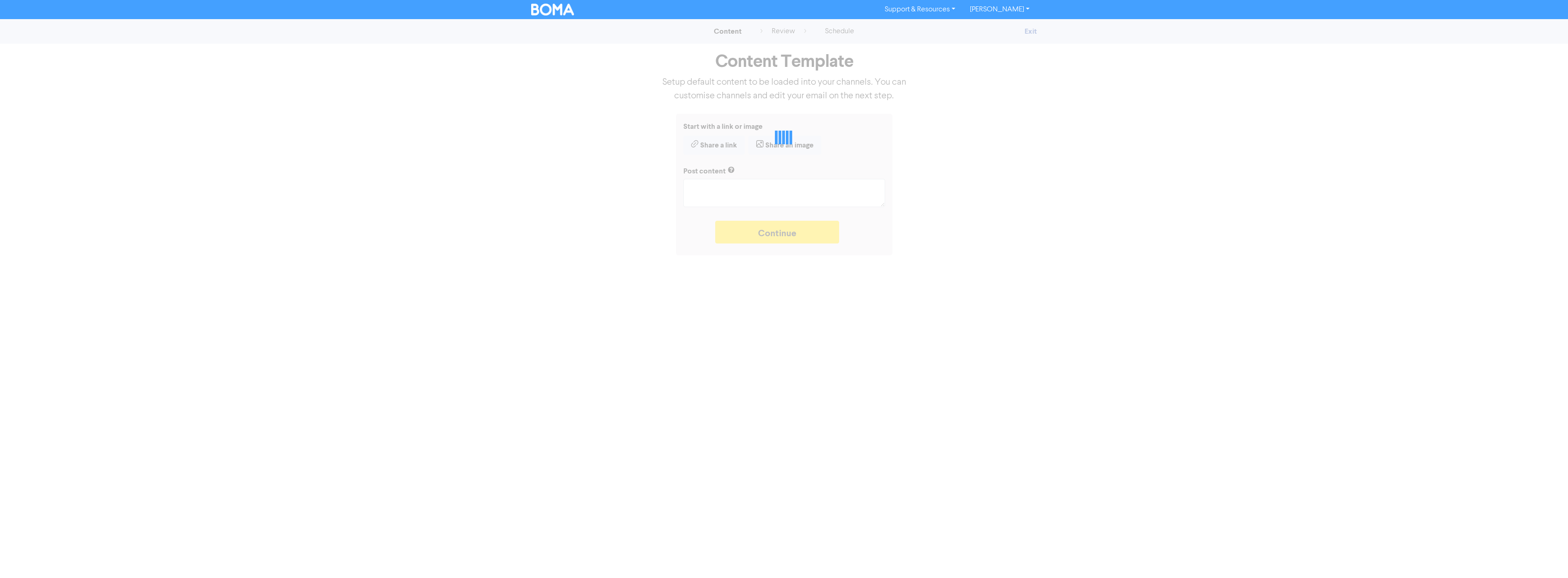
type textarea "x"
type textarea "Are you undercharging for your fees? We’ve got the five warning signs that can …"
type textarea "x"
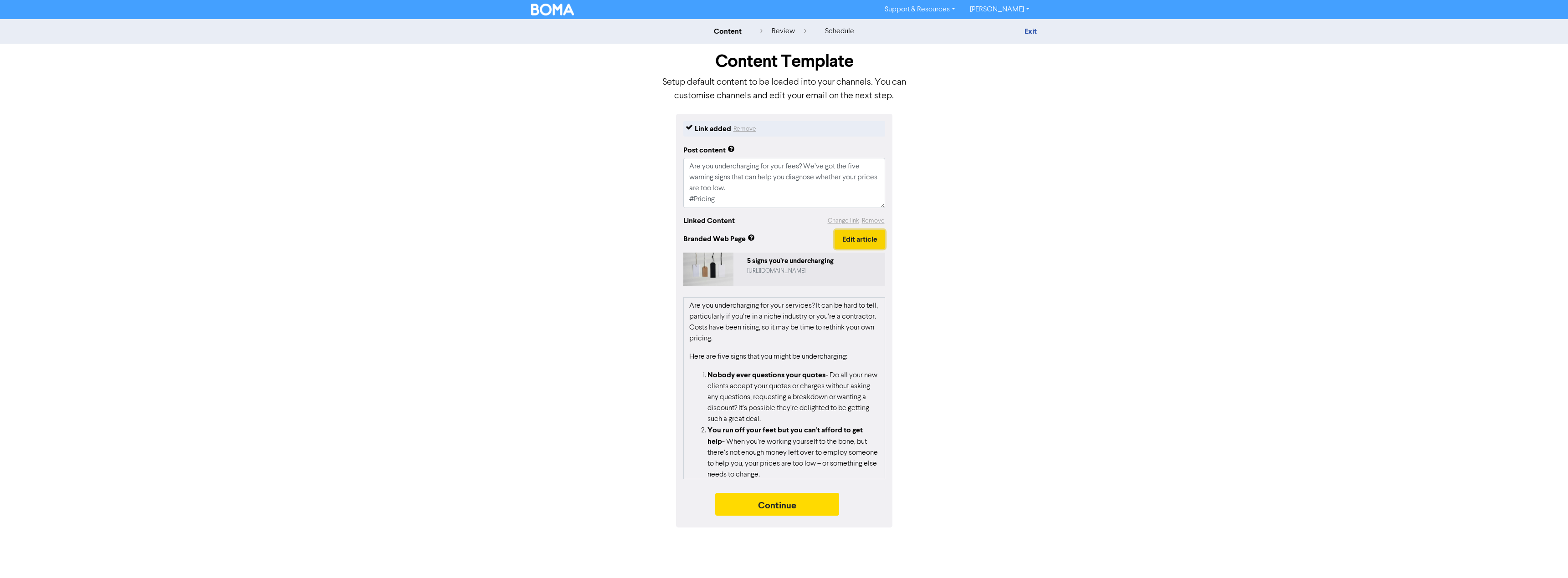
click at [850, 246] on button "Edit article" at bounding box center [860, 240] width 51 height 19
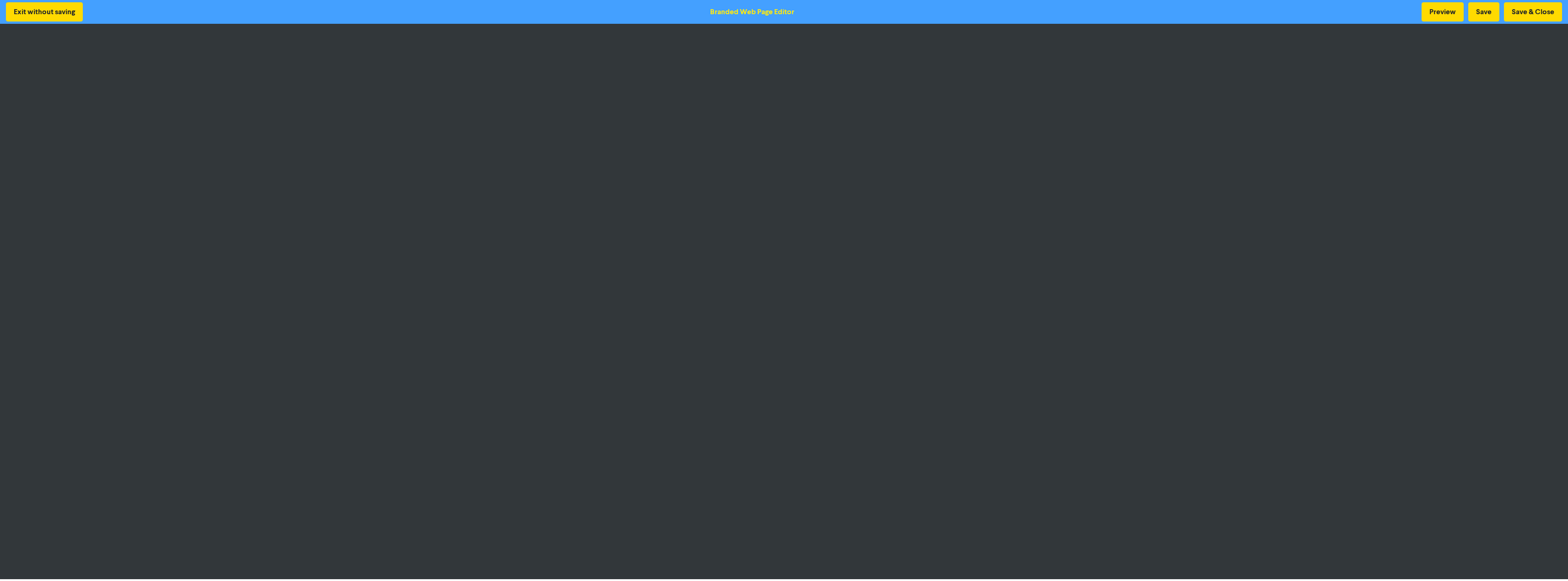
scroll to position [1, 0]
